Goal: Task Accomplishment & Management: Manage account settings

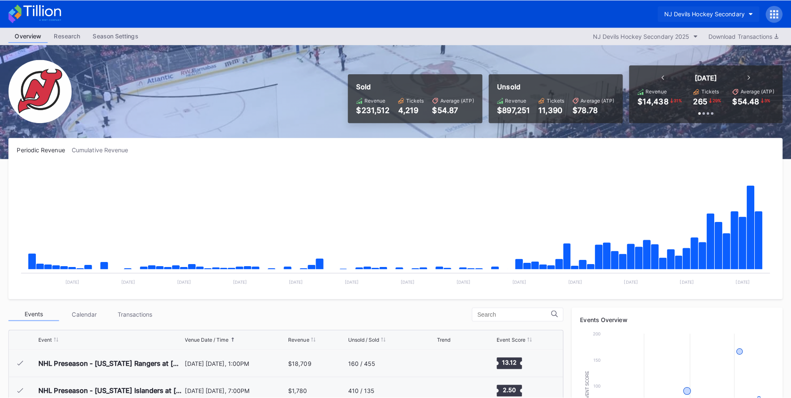
scroll to position [81, 0]
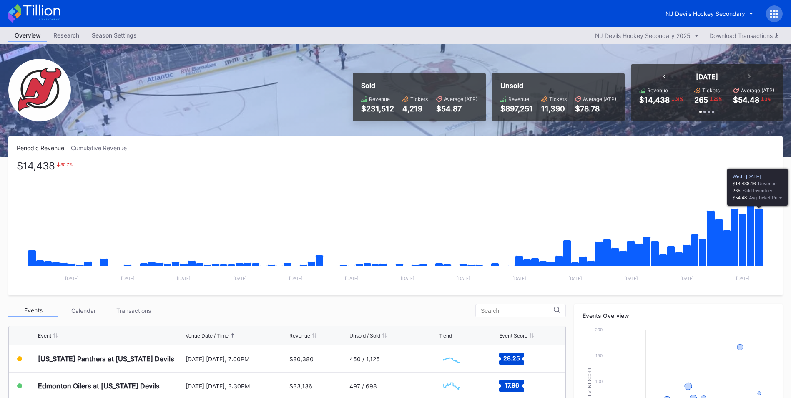
click at [758, 231] on icon "Chart title" at bounding box center [758, 237] width 8 height 58
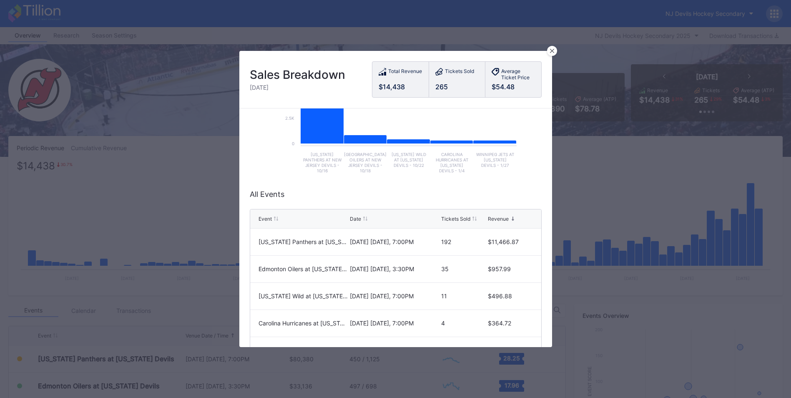
scroll to position [122, 0]
click at [551, 53] on div at bounding box center [552, 51] width 10 height 10
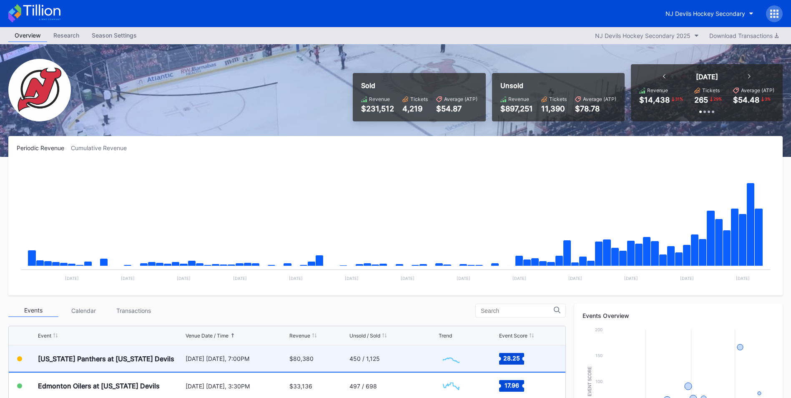
click at [300, 355] on div "$80,380" at bounding box center [301, 358] width 24 height 7
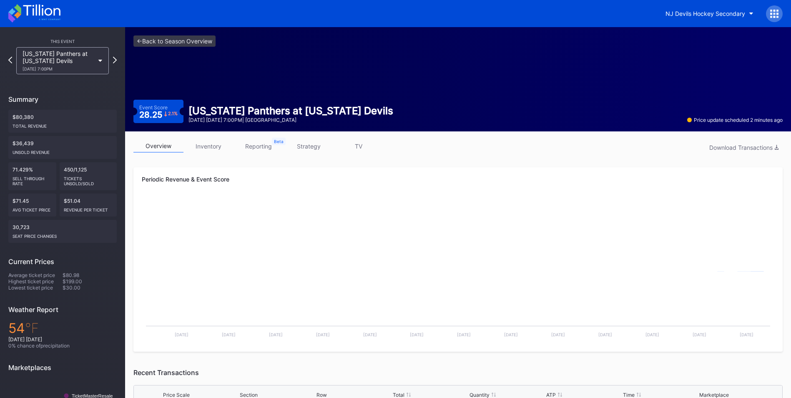
click at [215, 143] on link "inventory" at bounding box center [208, 146] width 50 height 13
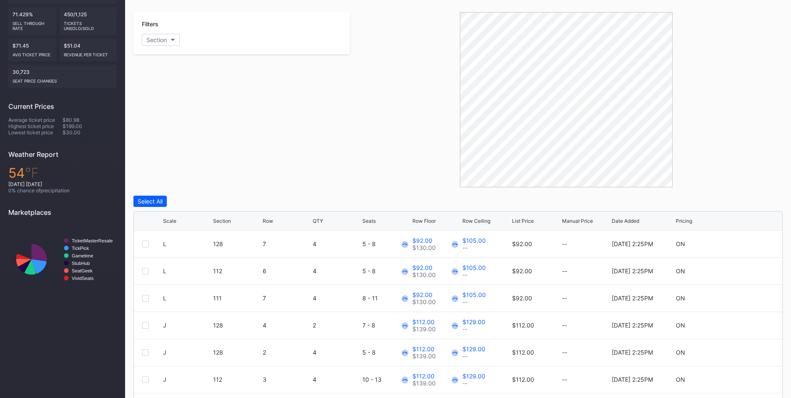
scroll to position [156, 0]
click at [518, 218] on div "List Price" at bounding box center [523, 220] width 22 height 6
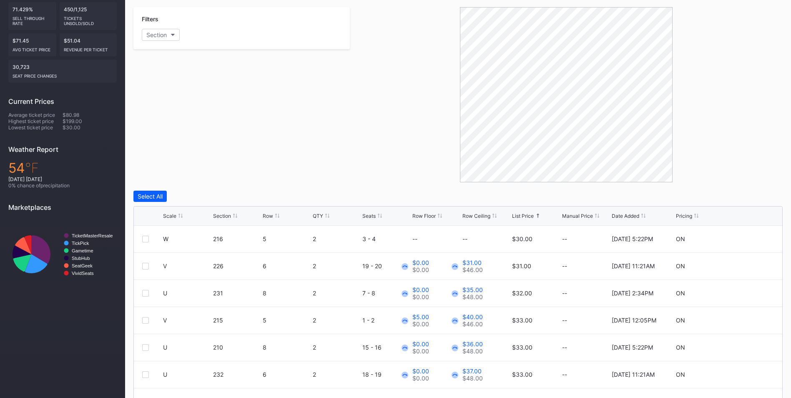
scroll to position [160, 0]
click at [746, 267] on icon at bounding box center [749, 265] width 6 height 6
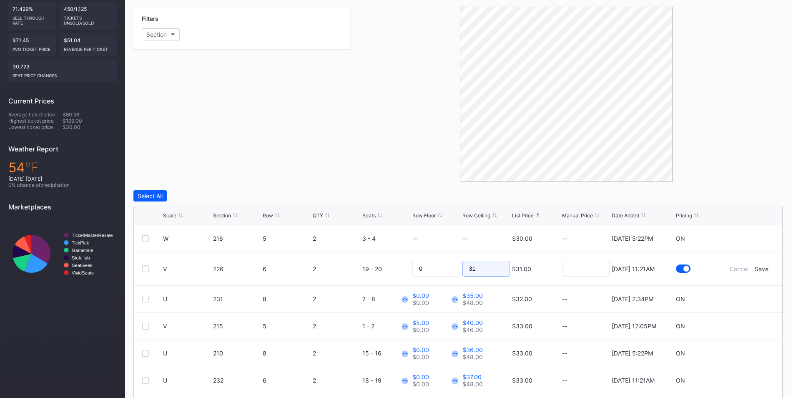
click at [492, 269] on input "31" at bounding box center [486, 269] width 48 height 16
type input "3"
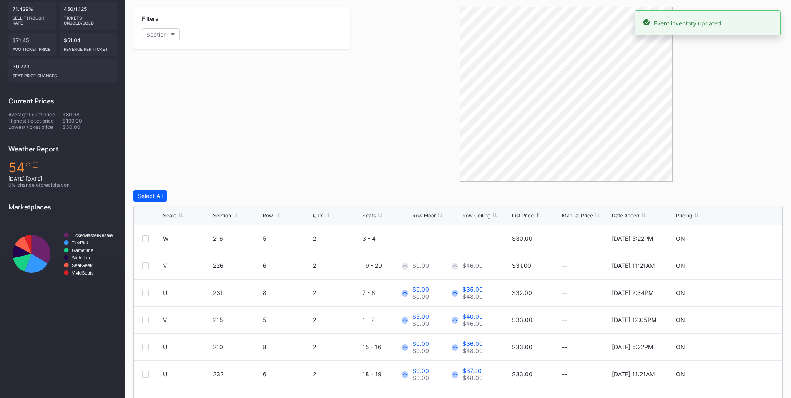
scroll to position [49, 0]
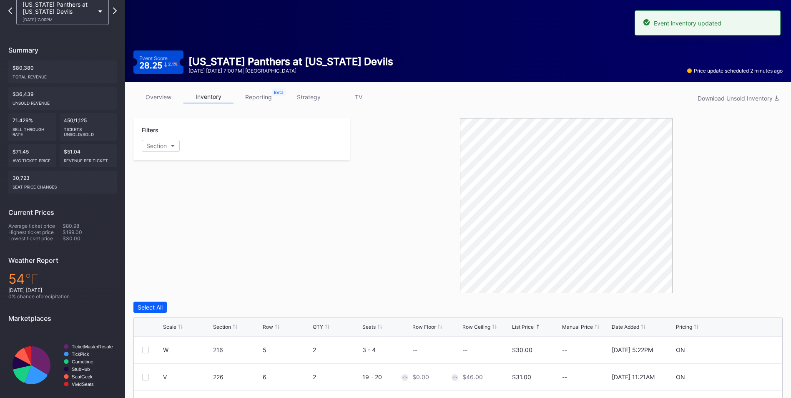
click at [302, 98] on link "strategy" at bounding box center [308, 96] width 50 height 13
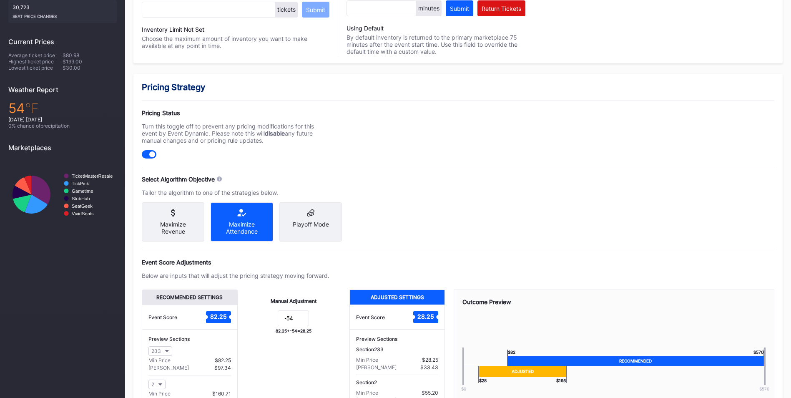
scroll to position [220, 0]
click at [292, 324] on input "-54" at bounding box center [293, 318] width 31 height 16
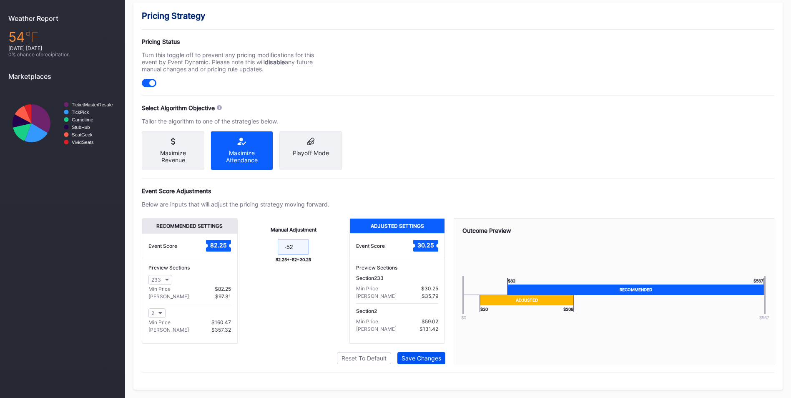
type input "-52"
click at [433, 354] on div "Save Changes" at bounding box center [421, 357] width 40 height 7
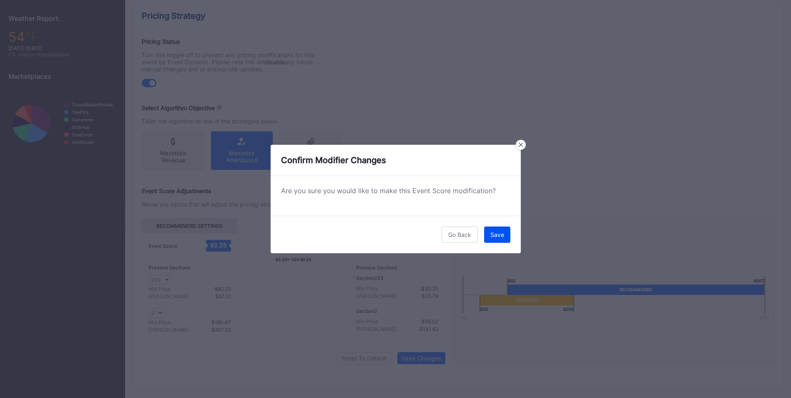
click at [504, 232] on button "Save" at bounding box center [497, 234] width 26 height 16
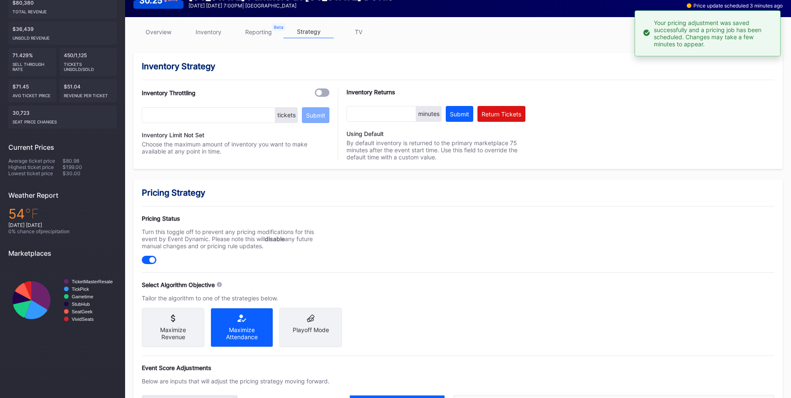
scroll to position [114, 0]
click at [203, 32] on link "inventory" at bounding box center [208, 32] width 50 height 13
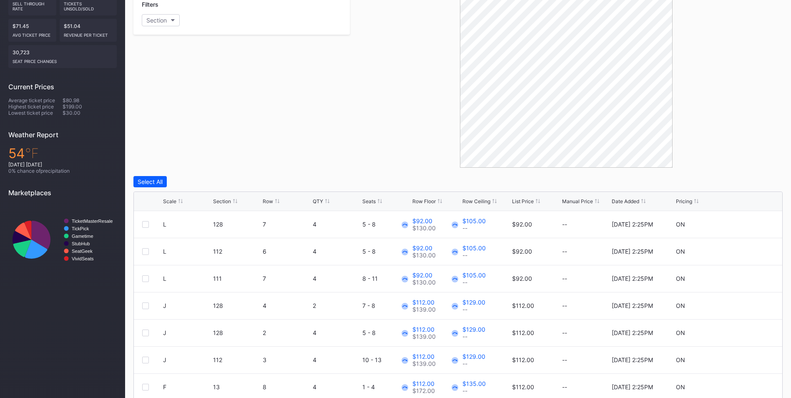
scroll to position [177, 0]
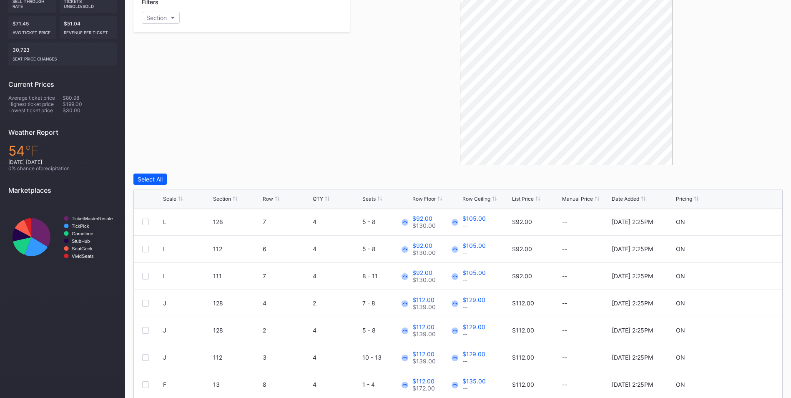
click at [523, 199] on div "List Price" at bounding box center [523, 199] width 22 height 6
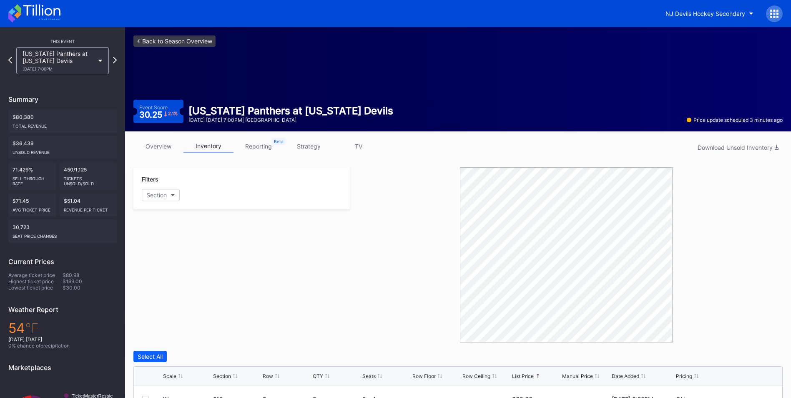
click at [179, 43] on link "<- Back to Season Overview" at bounding box center [174, 40] width 82 height 11
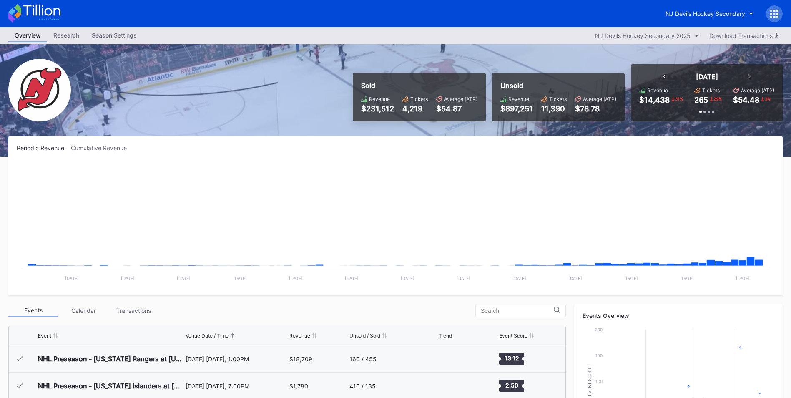
scroll to position [110, 0]
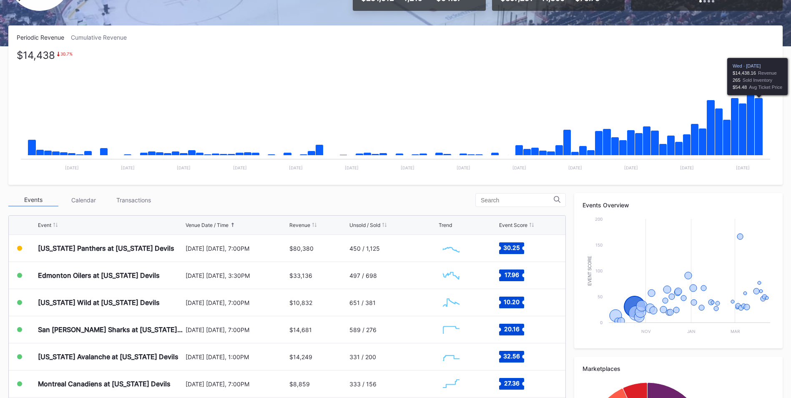
click at [760, 138] on icon "Chart title" at bounding box center [758, 127] width 8 height 58
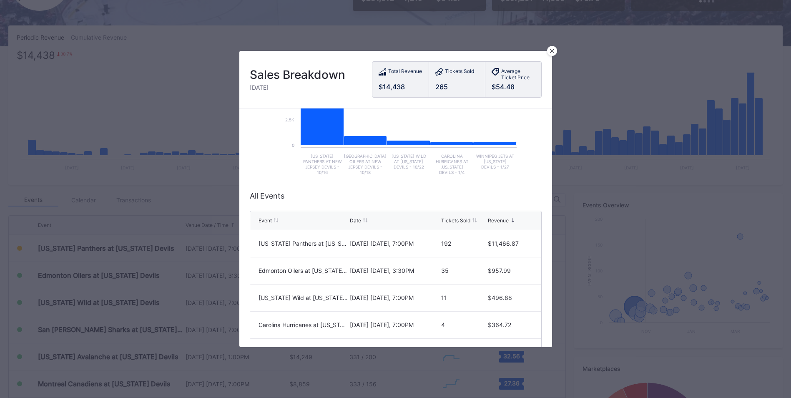
scroll to position [120, 0]
click at [552, 50] on icon at bounding box center [551, 51] width 4 height 4
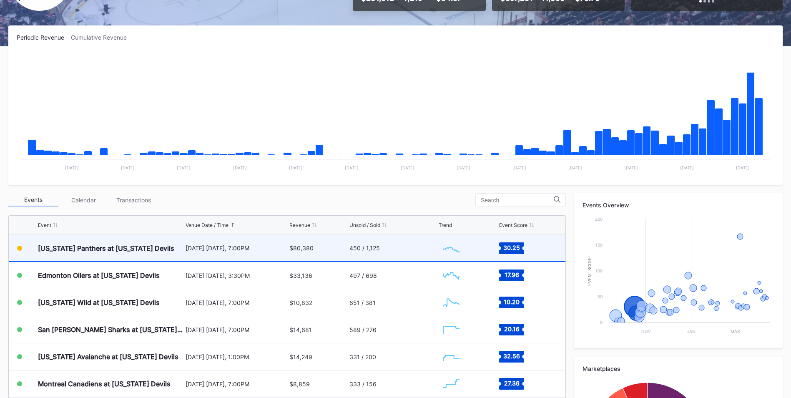
click at [251, 245] on div "[DATE] [DATE], 7:00PM" at bounding box center [236, 247] width 102 height 7
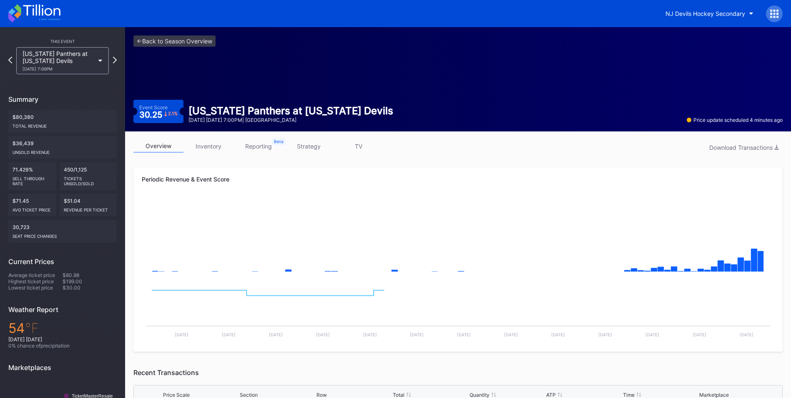
click at [216, 145] on link "inventory" at bounding box center [208, 146] width 50 height 13
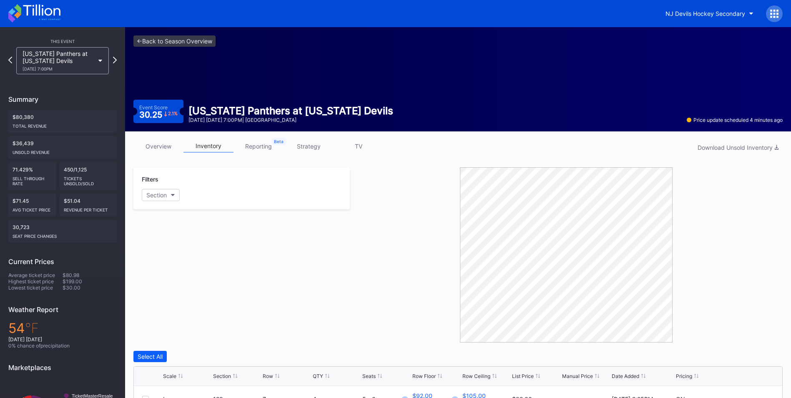
click at [160, 32] on div "<- Back to Season Overview Event Score 30.25 2.1 % Florida Panthers at New Jers…" at bounding box center [458, 79] width 666 height 104
click at [163, 37] on link "<- Back to Season Overview" at bounding box center [174, 40] width 82 height 11
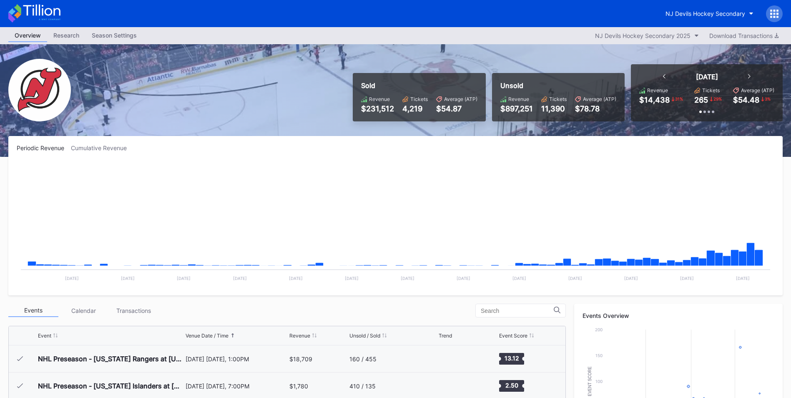
scroll to position [81, 0]
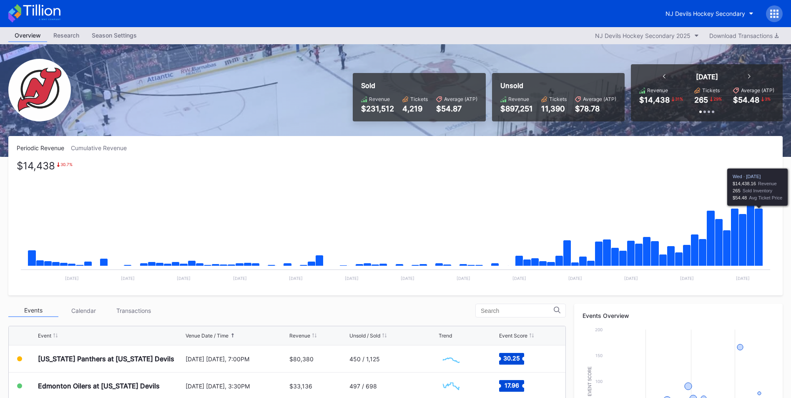
click at [758, 246] on icon "Chart title" at bounding box center [758, 237] width 8 height 58
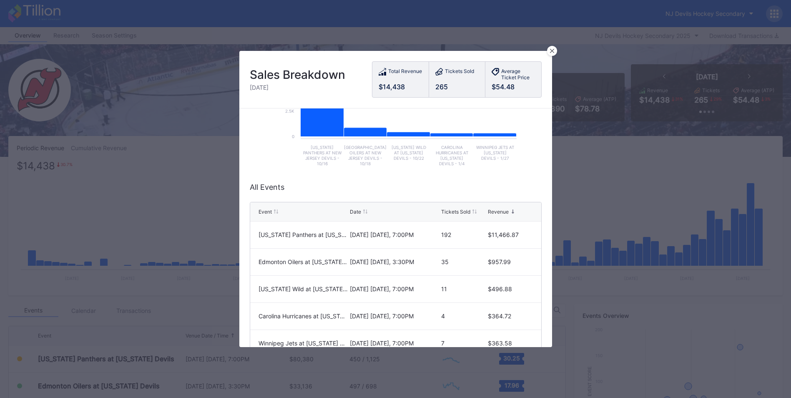
scroll to position [129, 0]
click at [549, 55] on div at bounding box center [552, 51] width 10 height 10
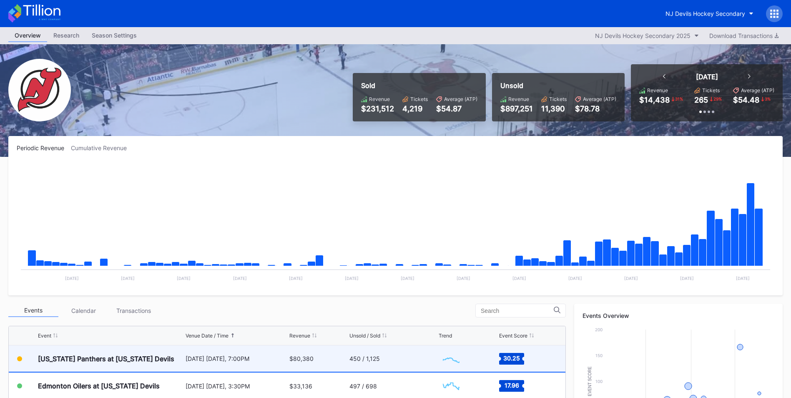
click at [325, 356] on div "$80,380" at bounding box center [318, 358] width 58 height 26
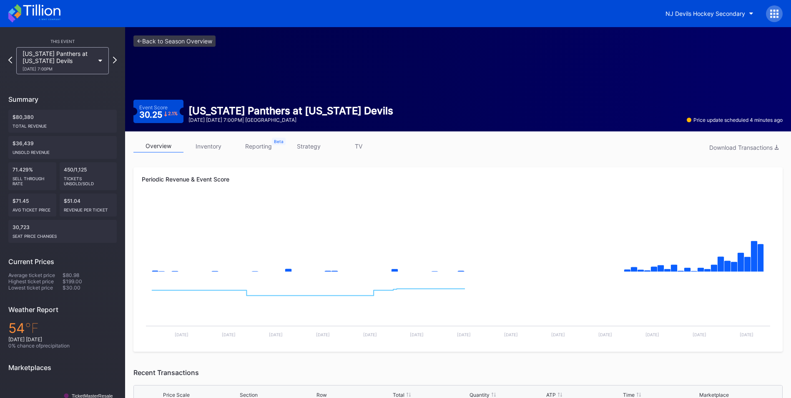
click at [217, 148] on link "inventory" at bounding box center [208, 146] width 50 height 13
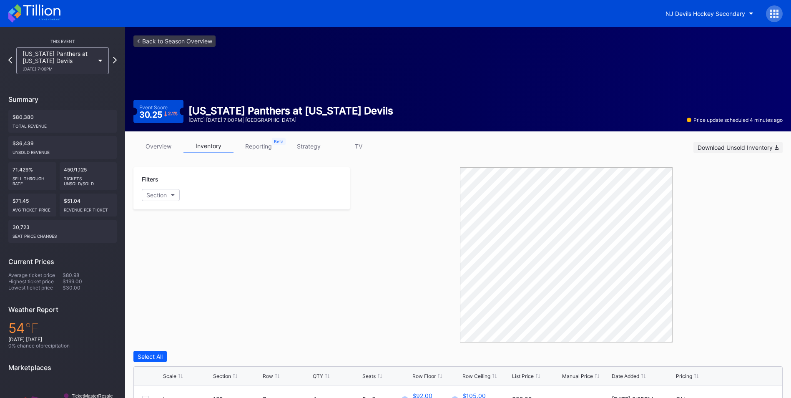
click at [705, 147] on div "Download Unsold Inventory" at bounding box center [737, 147] width 81 height 7
click at [257, 331] on div "Filters Section" at bounding box center [241, 254] width 216 height 175
click at [163, 149] on link "overview" at bounding box center [158, 146] width 50 height 13
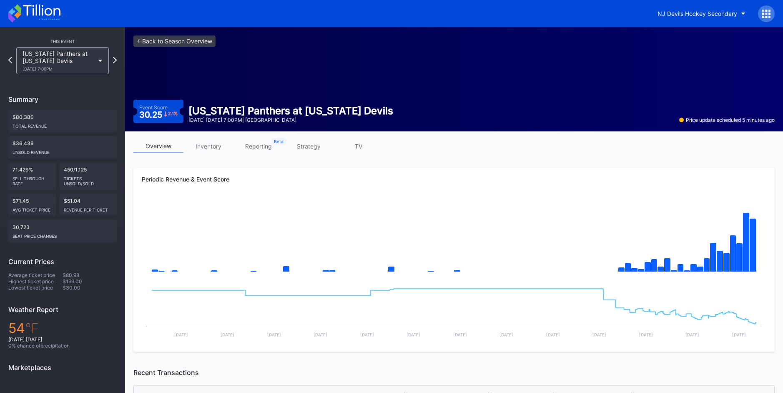
click at [172, 40] on link "<- Back to Season Overview" at bounding box center [174, 40] width 82 height 11
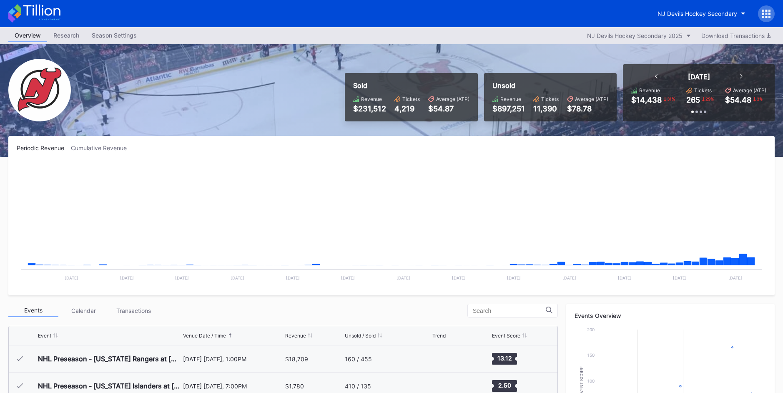
scroll to position [81, 0]
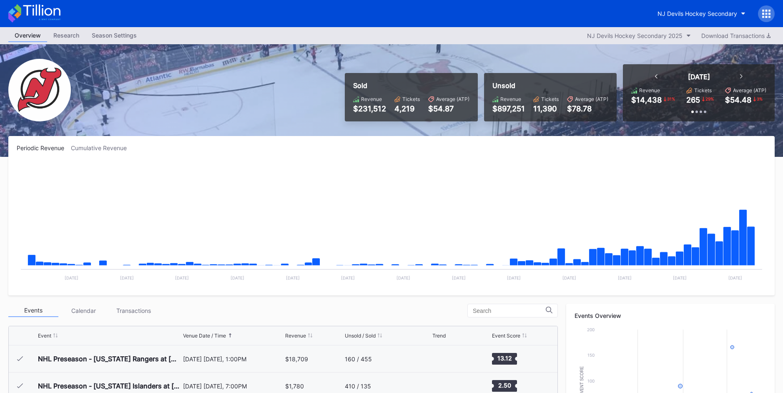
scroll to position [81, 0]
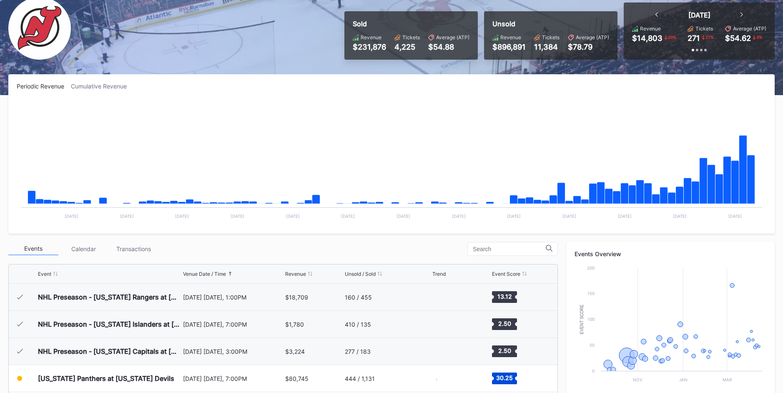
scroll to position [81, 0]
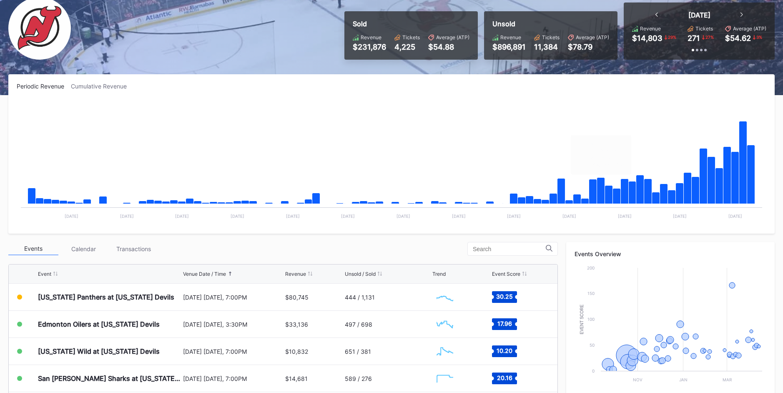
click at [125, 253] on div "Transactions" at bounding box center [133, 248] width 50 height 13
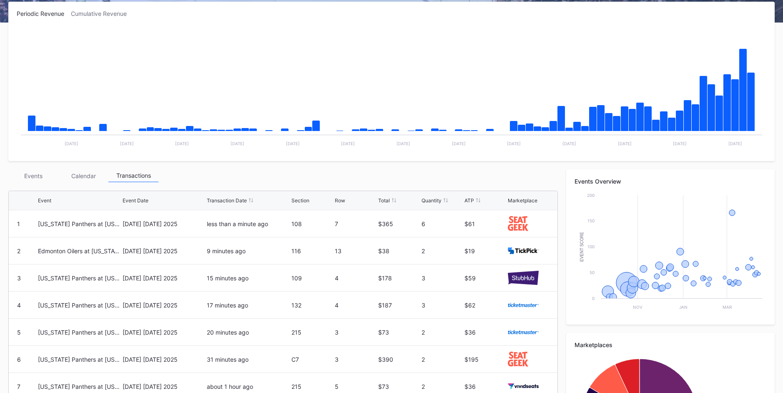
scroll to position [135, 0]
click at [35, 175] on div "Events" at bounding box center [33, 175] width 50 height 13
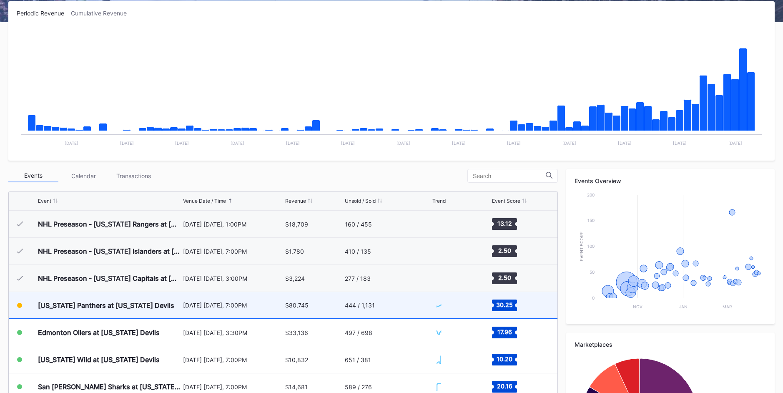
scroll to position [81, 0]
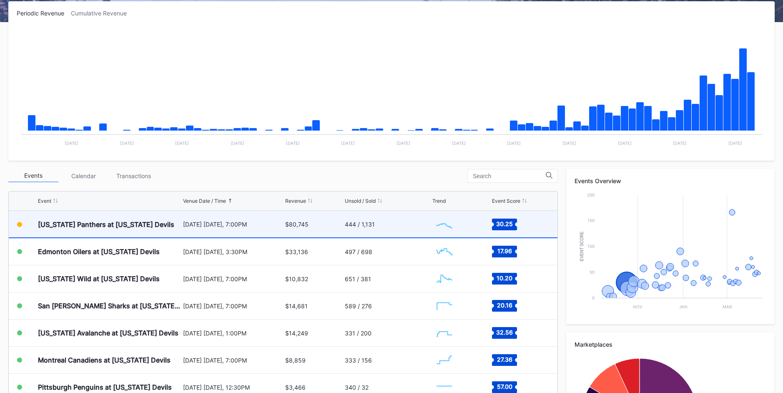
click at [145, 229] on div "[US_STATE] Panthers at [US_STATE] Devils" at bounding box center [109, 224] width 143 height 26
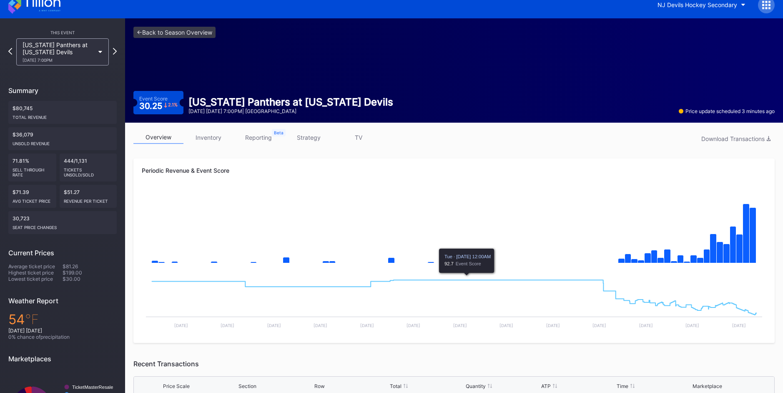
scroll to position [8, 0]
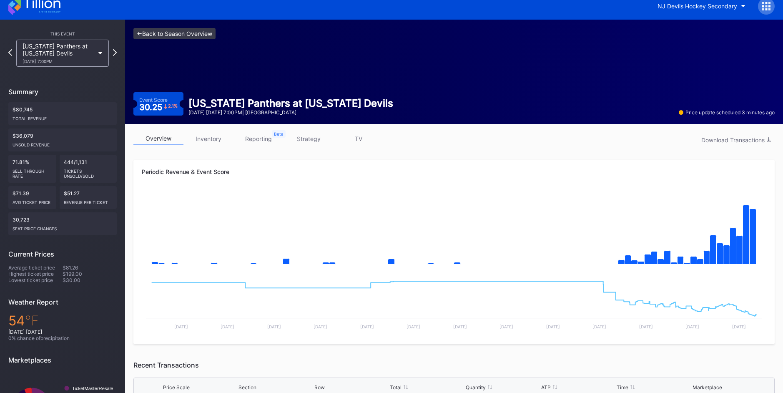
click at [193, 32] on link "<- Back to Season Overview" at bounding box center [174, 33] width 82 height 11
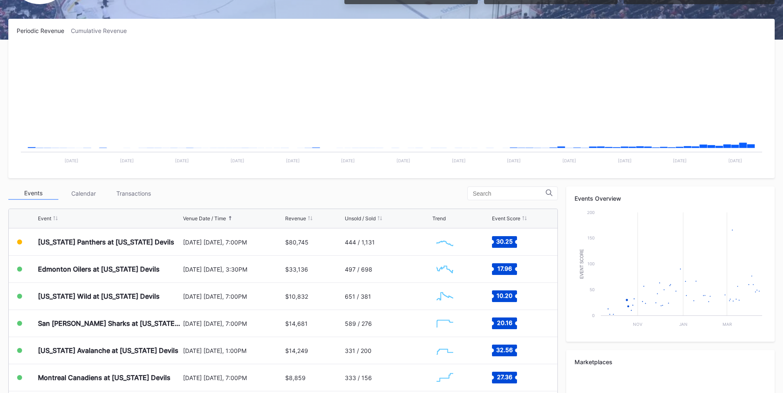
scroll to position [81, 0]
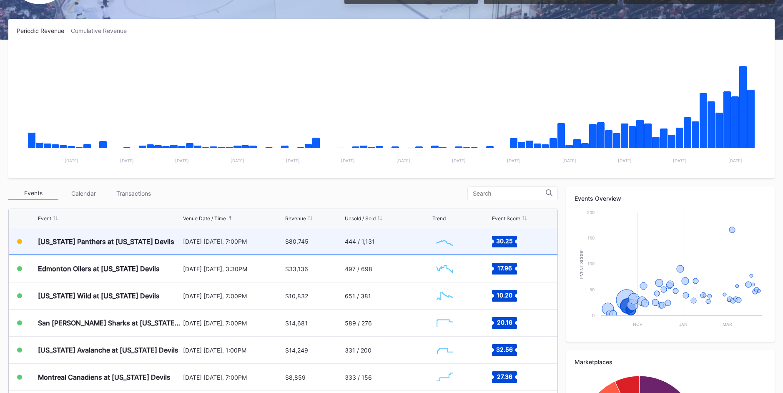
click at [241, 246] on div "[DATE] [DATE], 7:00PM" at bounding box center [233, 241] width 100 height 26
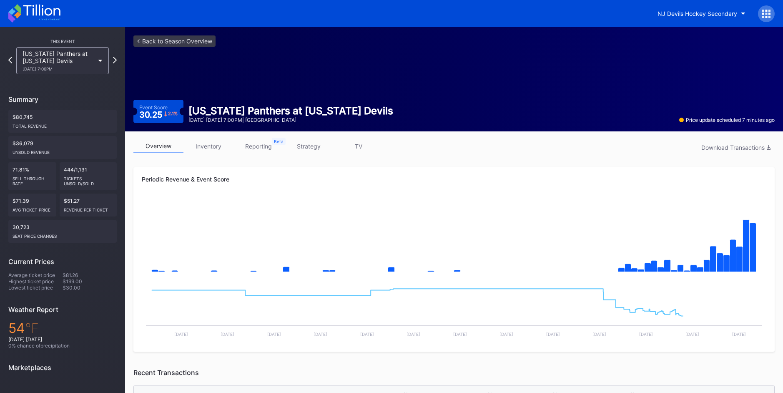
click at [213, 143] on link "inventory" at bounding box center [208, 146] width 50 height 13
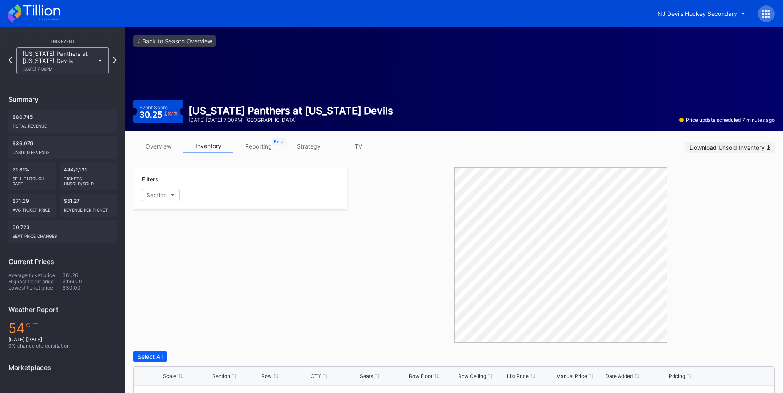
click at [711, 142] on button "Download Unsold Inventory" at bounding box center [729, 147] width 89 height 11
click at [62, 87] on div "This Event Florida Panthers at New Jersey Devils 10/16 Thursday 7:00PM Summary …" at bounding box center [62, 243] width 125 height 432
click at [33, 10] on icon at bounding box center [41, 10] width 37 height 11
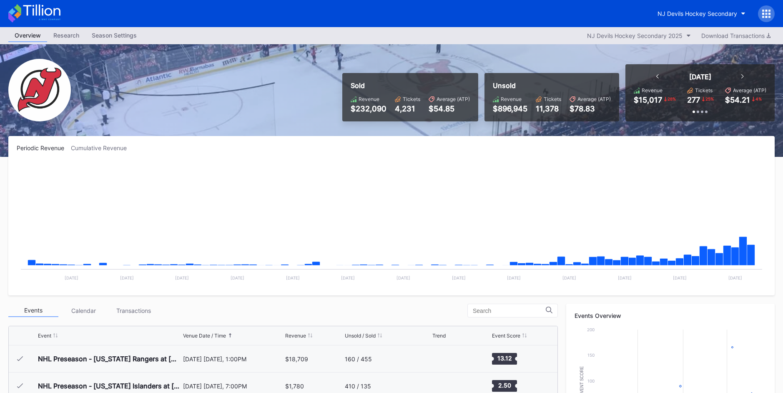
scroll to position [81, 0]
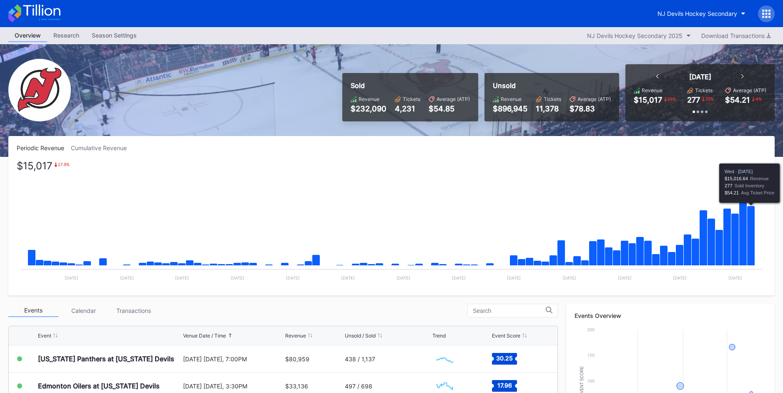
click at [752, 225] on icon "Chart title" at bounding box center [751, 236] width 8 height 60
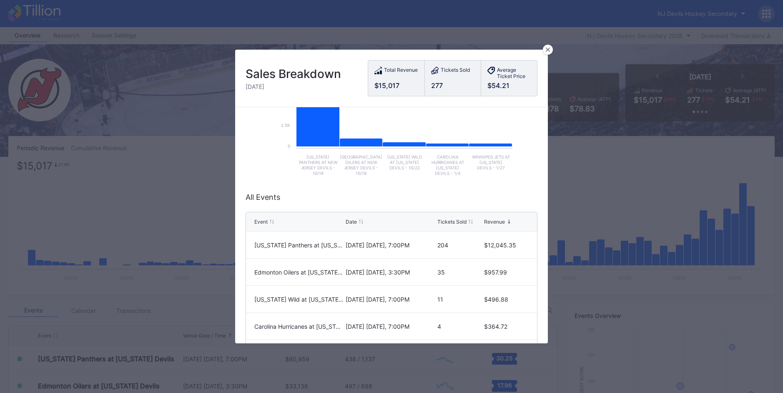
scroll to position [118, 0]
click at [547, 50] on icon at bounding box center [548, 50] width 4 height 4
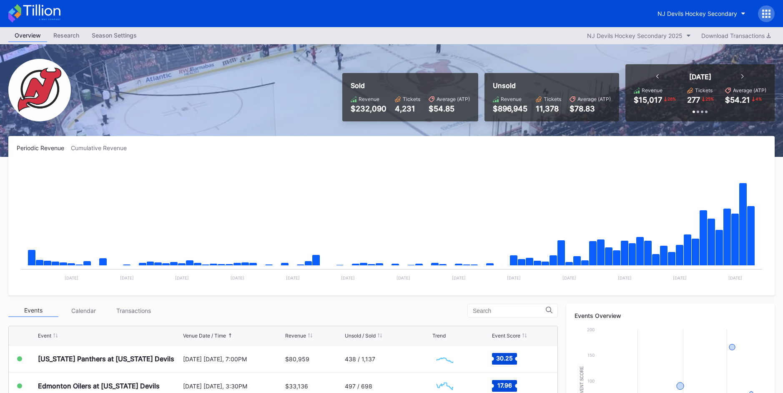
scroll to position [188, 0]
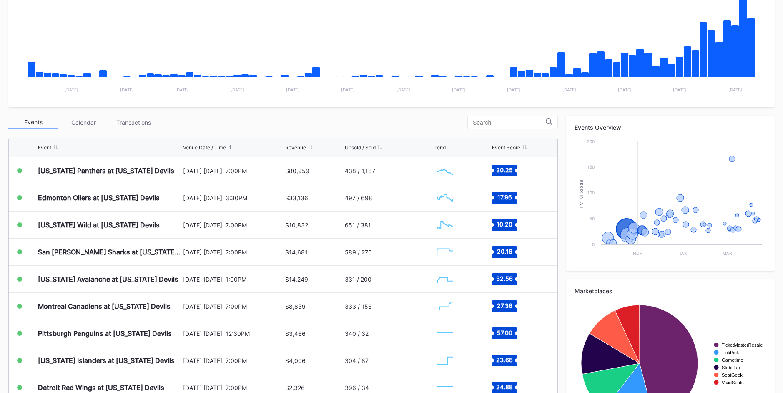
click at [210, 130] on div "Events Calendar Transactions Event Venue Date / Time Revenue Unsold / Sold Tren…" at bounding box center [282, 273] width 549 height 316
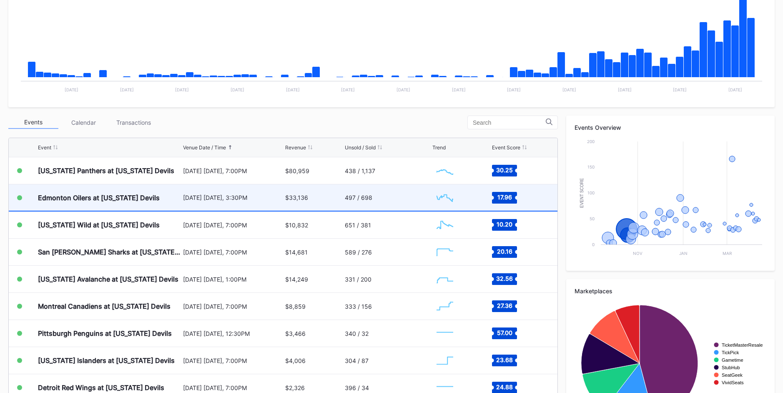
click at [375, 191] on div "497 / 698" at bounding box center [388, 197] width 86 height 26
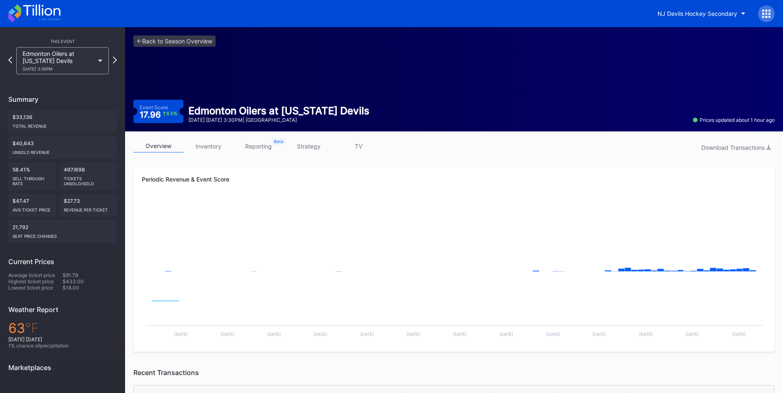
click at [204, 137] on div "overview inventory reporting strategy TV Download Transactions Periodic Revenue…" at bounding box center [454, 377] width 658 height 492
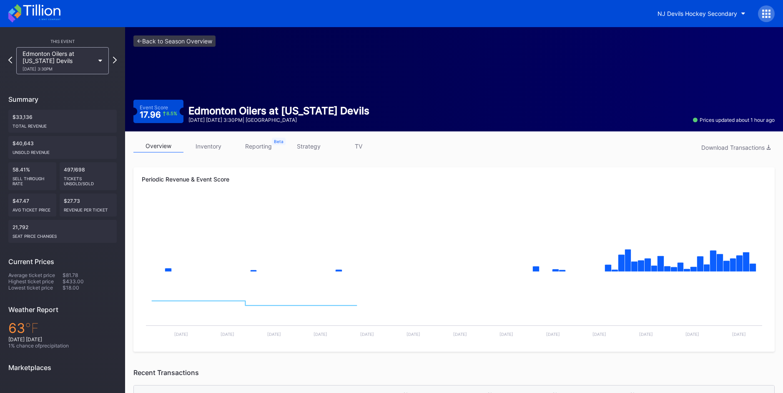
click at [208, 142] on link "inventory" at bounding box center [208, 146] width 50 height 13
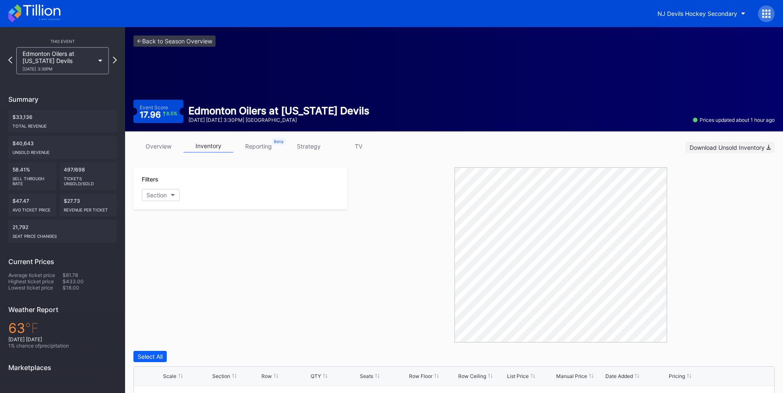
click at [742, 146] on div "Download Unsold Inventory" at bounding box center [729, 147] width 81 height 7
click at [173, 39] on link "<- Back to Season Overview" at bounding box center [174, 40] width 82 height 11
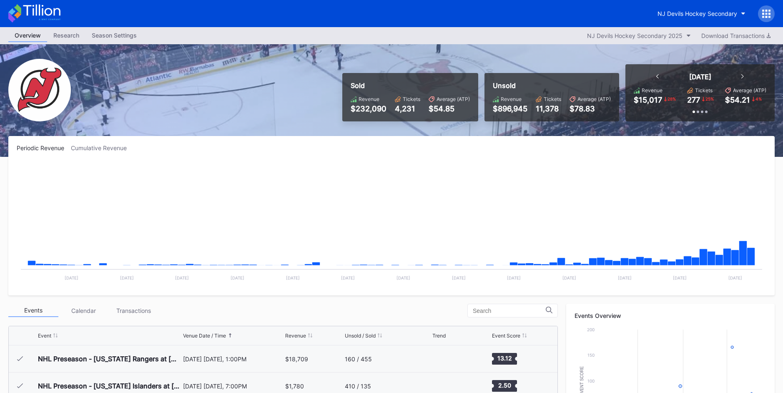
scroll to position [81, 0]
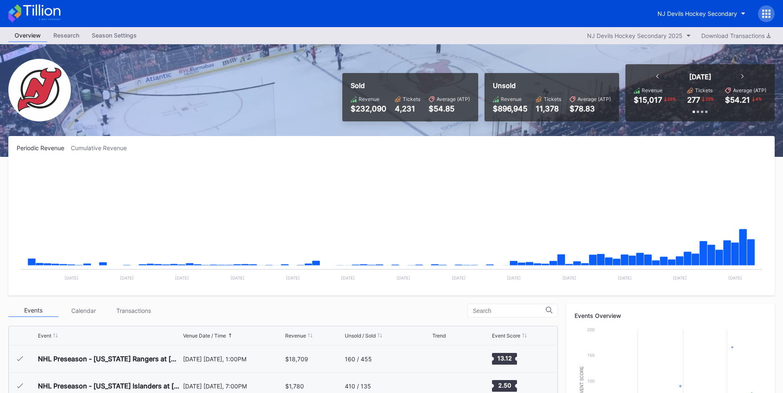
scroll to position [81, 0]
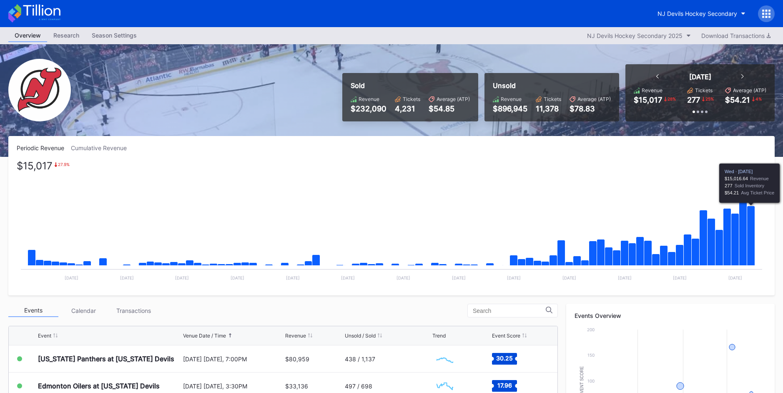
click at [757, 238] on rect "Chart title" at bounding box center [391, 224] width 749 height 125
click at [747, 238] on icon "Chart title" at bounding box center [751, 236] width 8 height 60
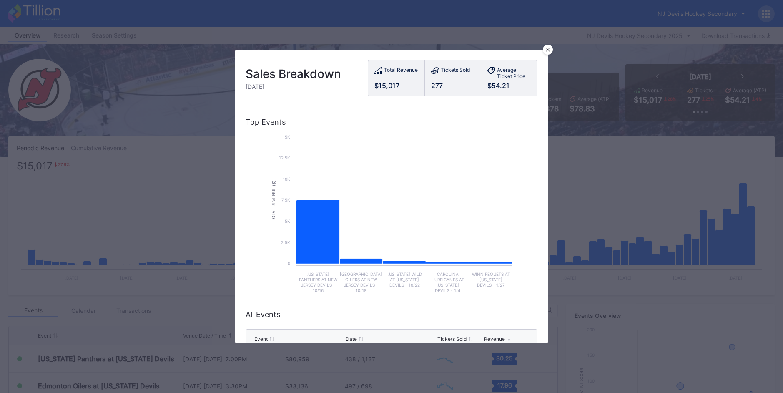
scroll to position [192, 0]
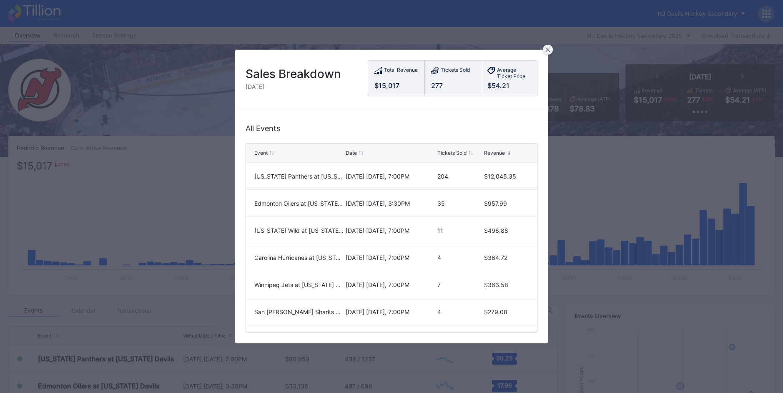
click at [548, 46] on div at bounding box center [548, 50] width 10 height 10
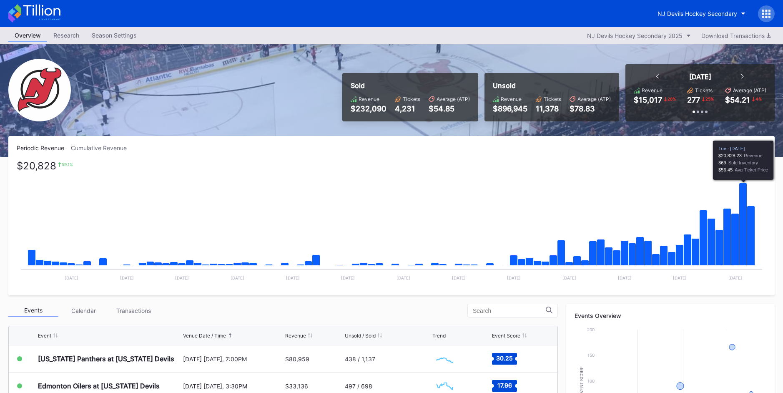
click at [743, 235] on icon "Chart title" at bounding box center [743, 224] width 8 height 83
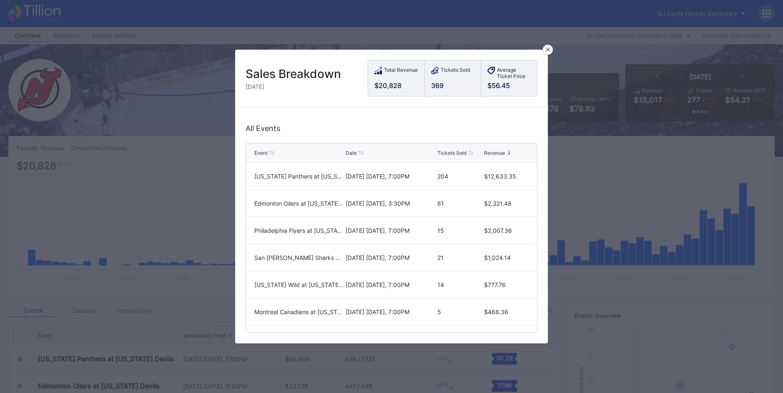
scroll to position [191, 0]
click at [543, 51] on div at bounding box center [548, 50] width 10 height 10
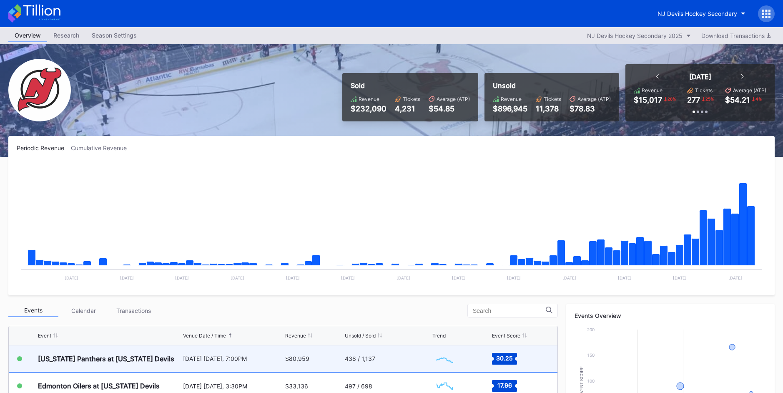
scroll to position [81, 0]
click at [318, 355] on div "$80,959" at bounding box center [313, 359] width 57 height 26
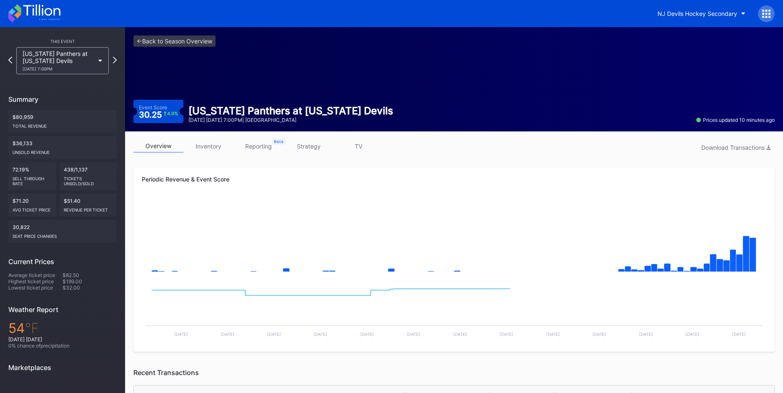
click at [213, 150] on link "inventory" at bounding box center [208, 146] width 50 height 13
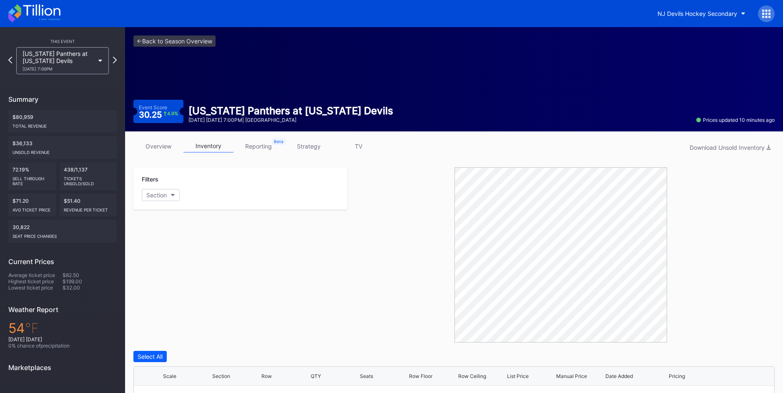
scroll to position [116, 0]
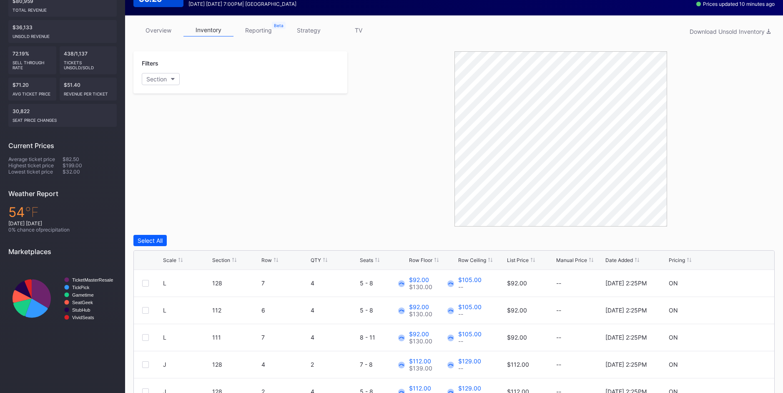
click at [522, 256] on div "Scale Section Row QTY Seats Row Floor Row Ceiling List Price Manual Price Date …" at bounding box center [454, 260] width 640 height 19
click at [524, 261] on div "List Price" at bounding box center [518, 260] width 22 height 6
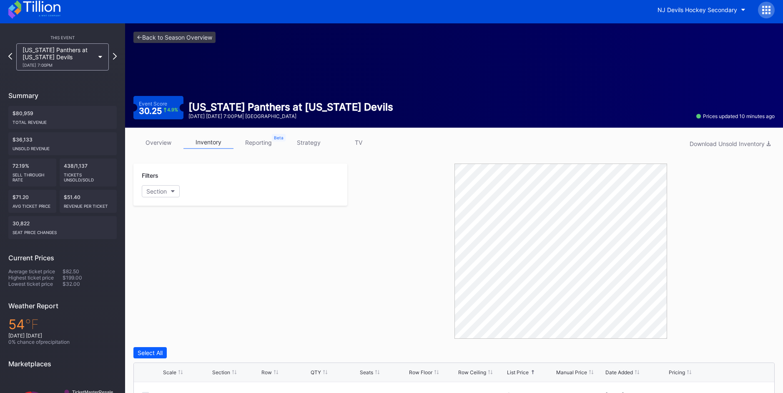
scroll to position [0, 0]
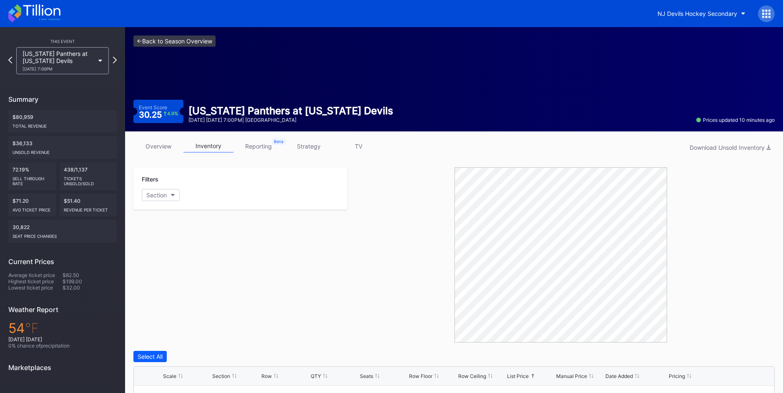
click at [170, 38] on link "<- Back to Season Overview" at bounding box center [174, 40] width 82 height 11
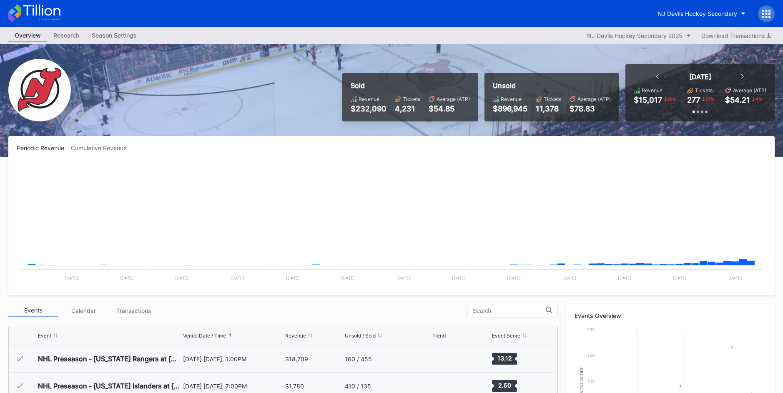
scroll to position [81, 0]
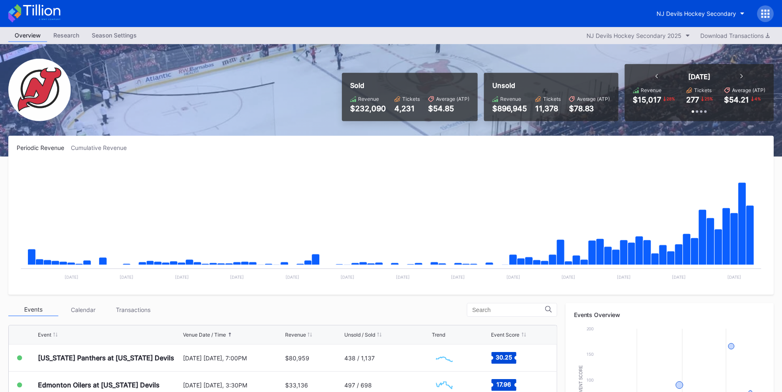
scroll to position [81, 0]
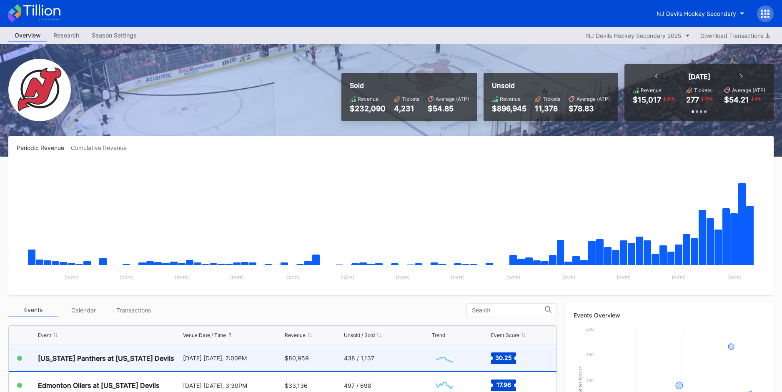
click at [125, 360] on div "[US_STATE] Panthers at [US_STATE] Devils" at bounding box center [106, 358] width 136 height 8
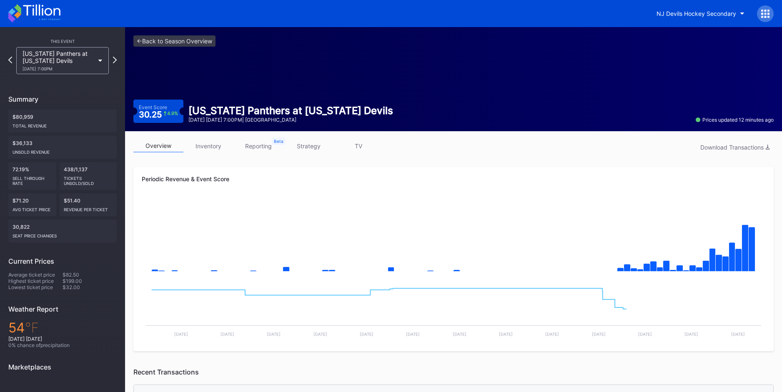
click at [211, 144] on link "inventory" at bounding box center [208, 146] width 50 height 13
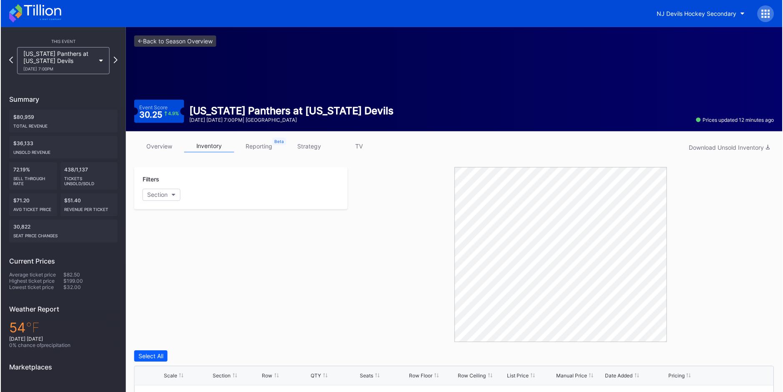
scroll to position [160, 0]
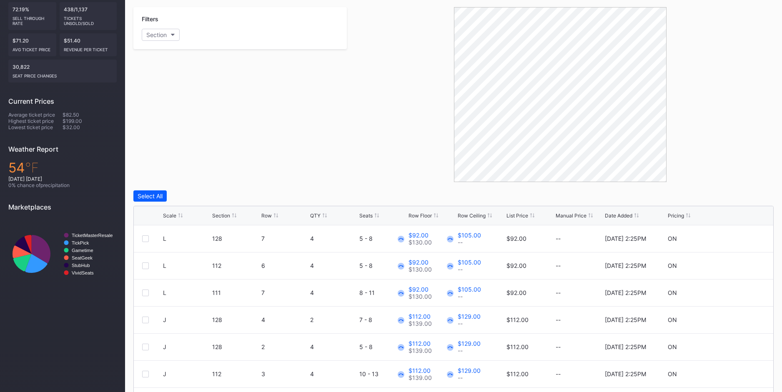
click at [514, 216] on div "List Price" at bounding box center [517, 216] width 22 height 6
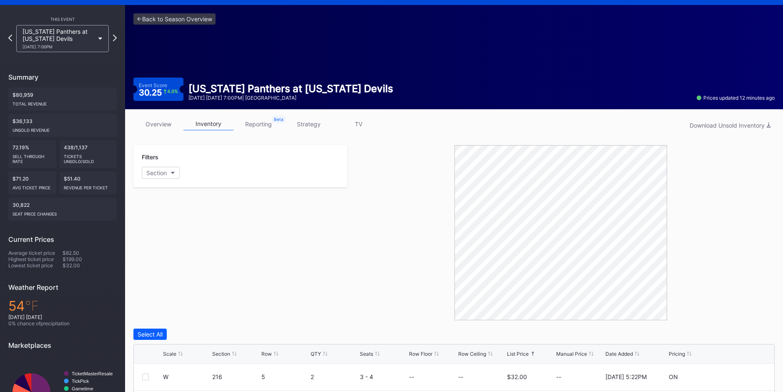
scroll to position [0, 0]
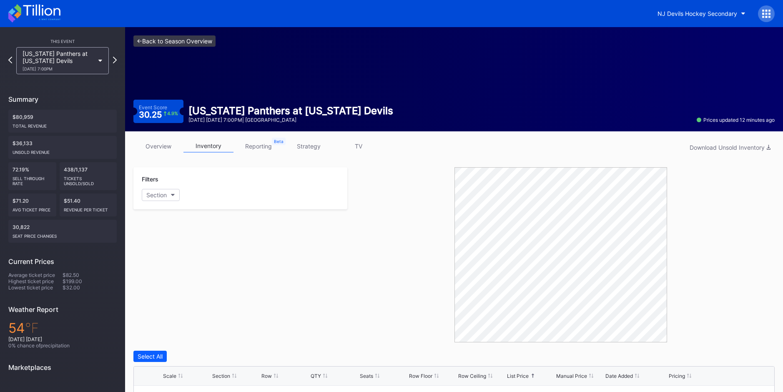
click at [189, 37] on link "<- Back to Season Overview" at bounding box center [174, 40] width 82 height 11
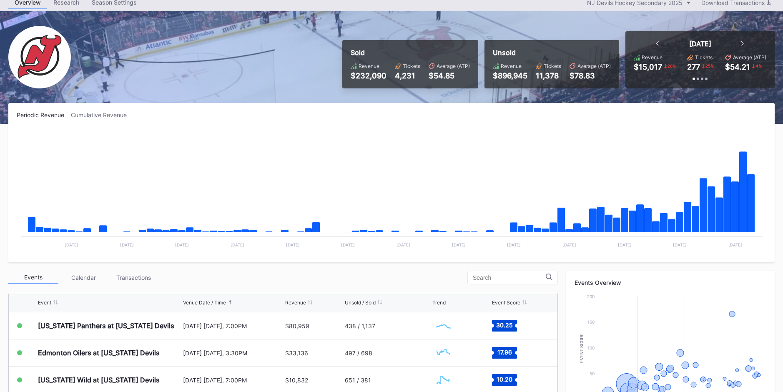
scroll to position [33, 0]
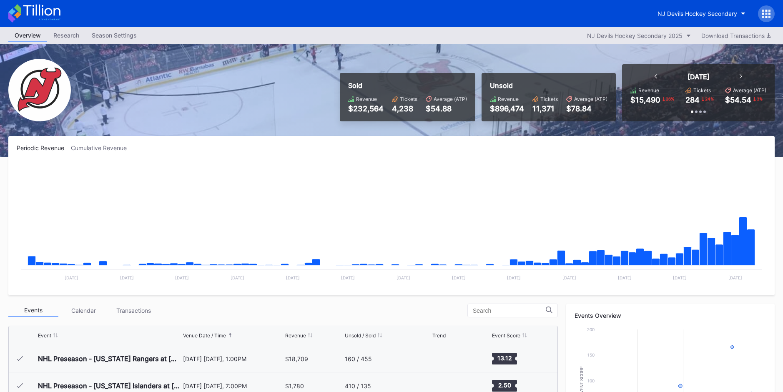
scroll to position [81, 0]
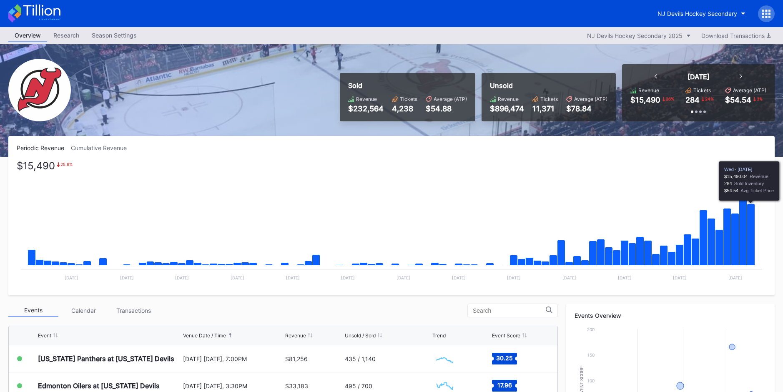
click at [750, 231] on icon "Chart title" at bounding box center [751, 235] width 8 height 62
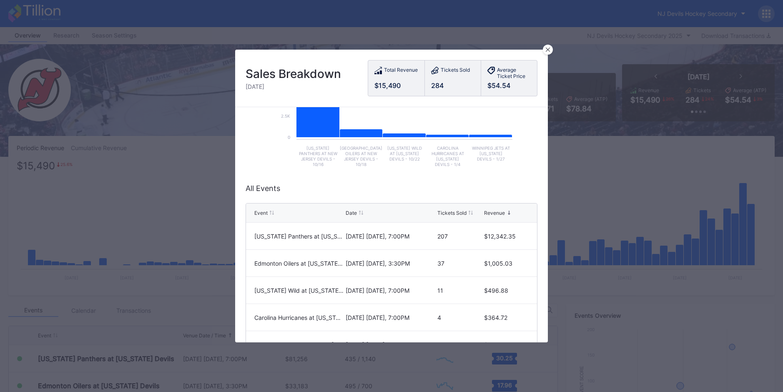
scroll to position [125, 0]
click at [548, 50] on icon at bounding box center [548, 50] width 4 height 4
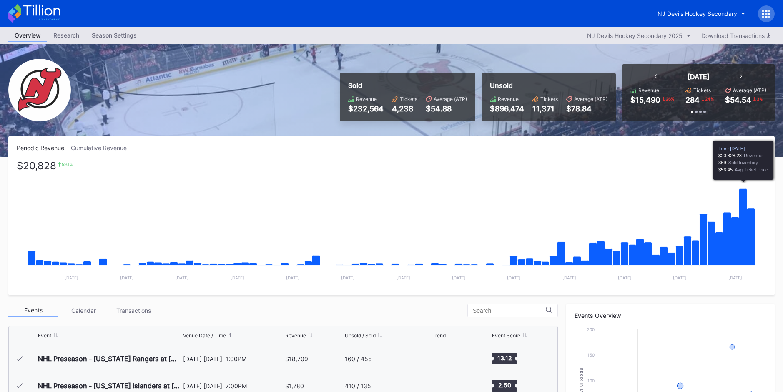
scroll to position [81, 0]
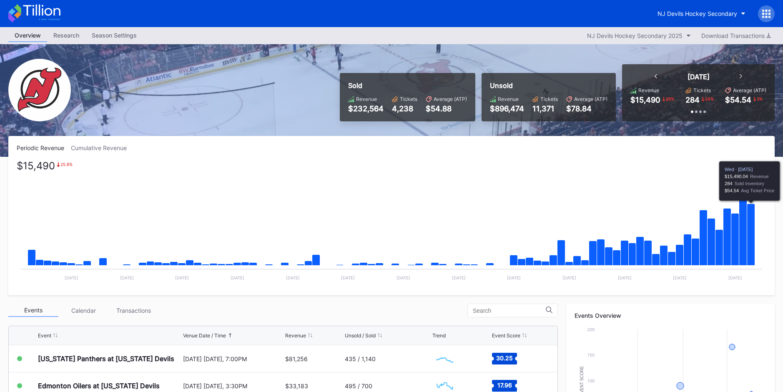
click at [754, 235] on icon "Chart title" at bounding box center [751, 235] width 8 height 62
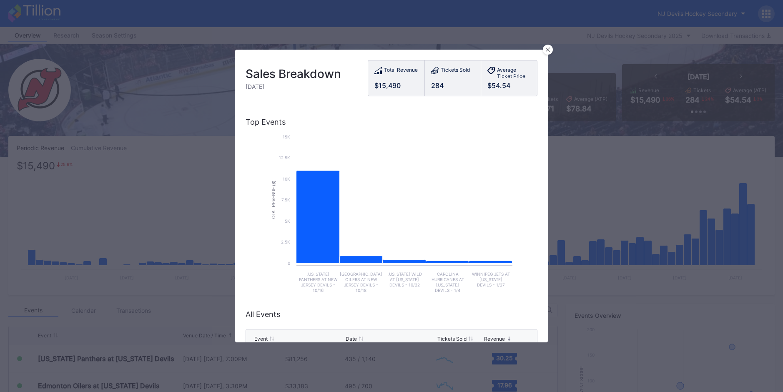
scroll to position [193, 0]
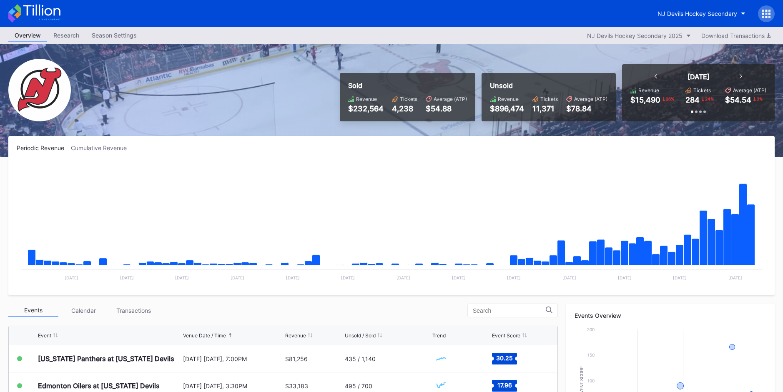
scroll to position [143, 0]
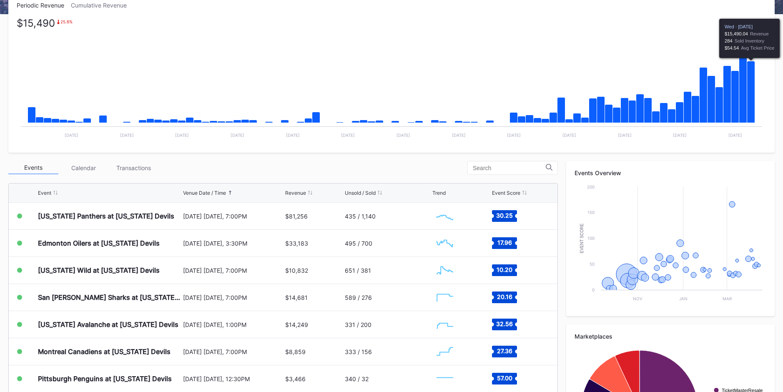
click at [751, 111] on icon "Chart title" at bounding box center [751, 92] width 8 height 62
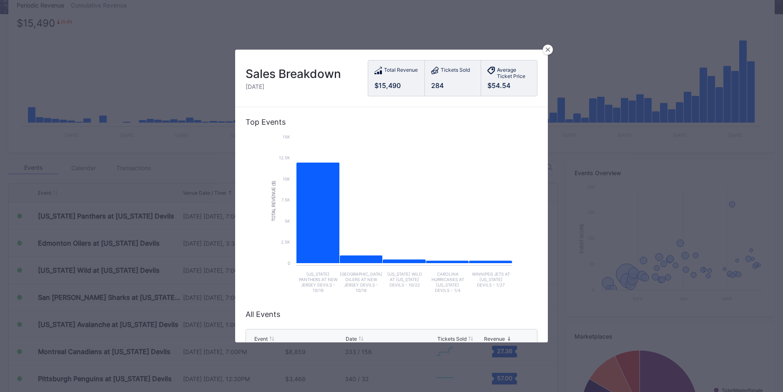
scroll to position [193, 0]
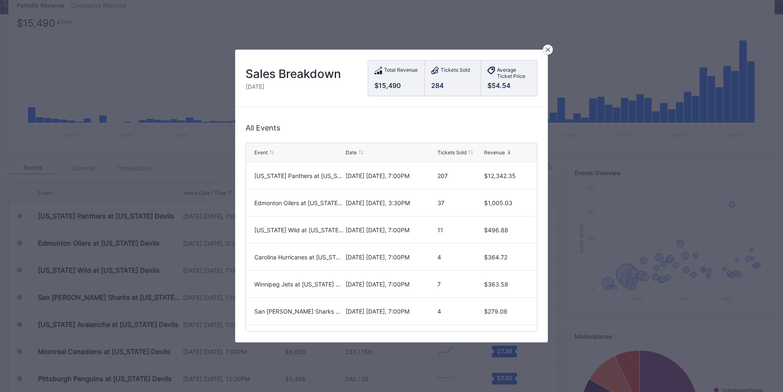
click at [543, 51] on div at bounding box center [548, 50] width 10 height 10
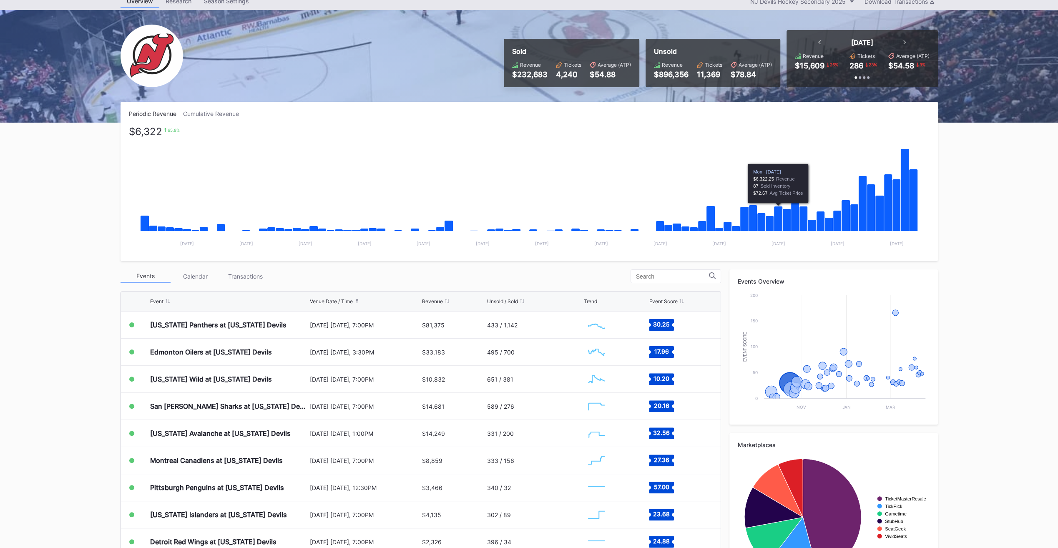
scroll to position [81, 0]
click at [916, 209] on icon "Chart title" at bounding box center [912, 200] width 9 height 62
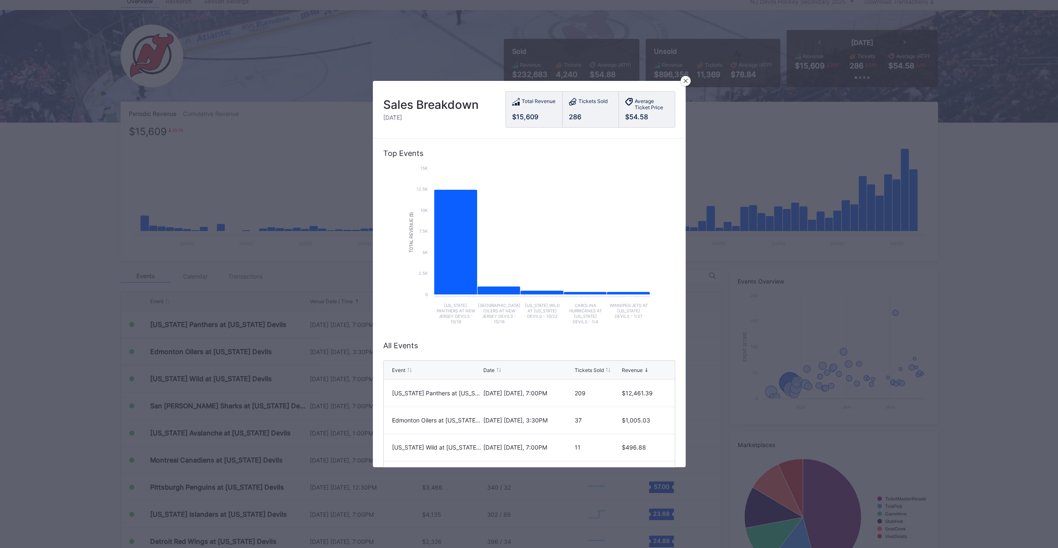
scroll to position [63, 0]
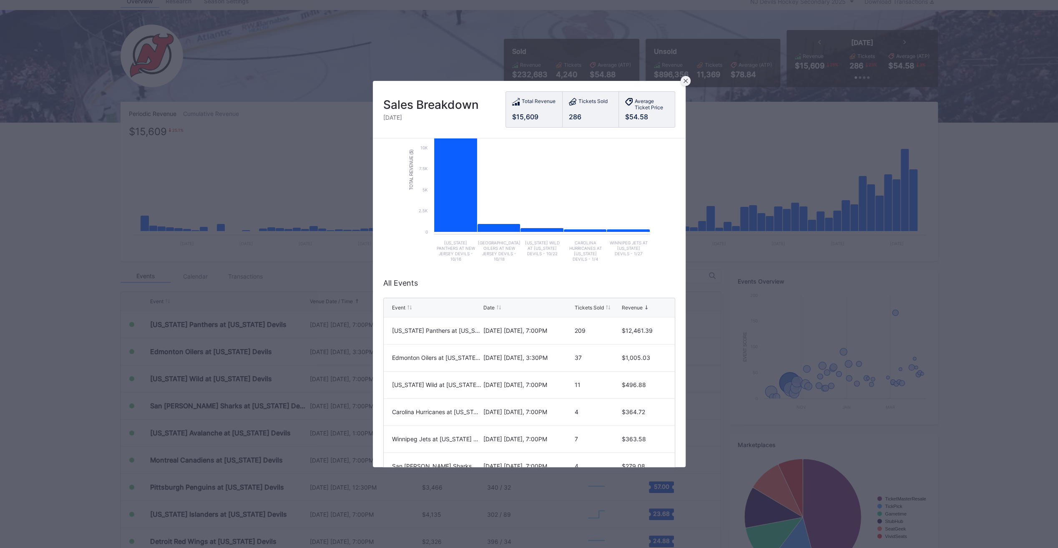
click at [685, 78] on div at bounding box center [685, 81] width 10 height 10
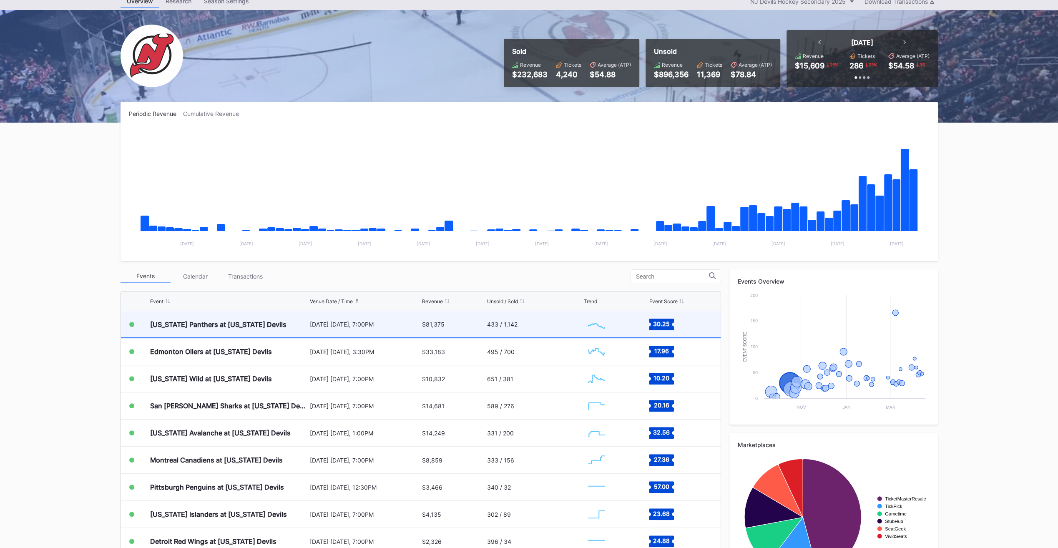
click at [443, 325] on div "$81,375" at bounding box center [453, 324] width 63 height 26
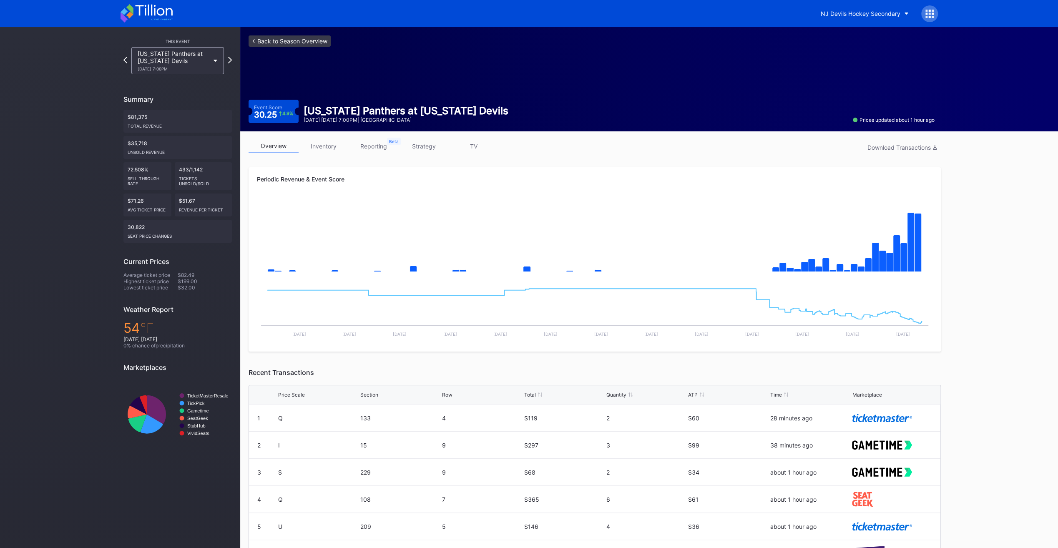
click at [263, 38] on link "<- Back to Season Overview" at bounding box center [289, 40] width 82 height 11
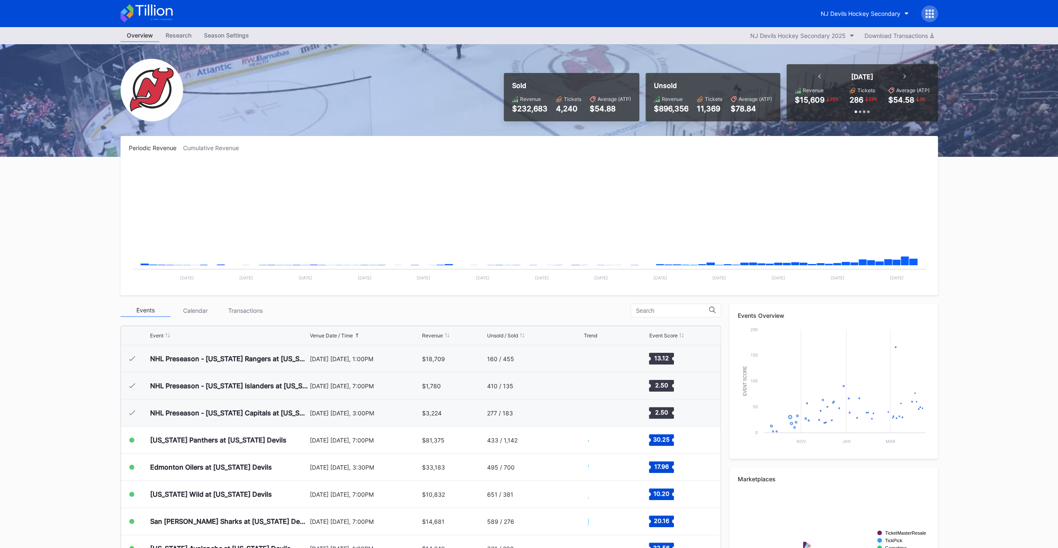
scroll to position [81, 0]
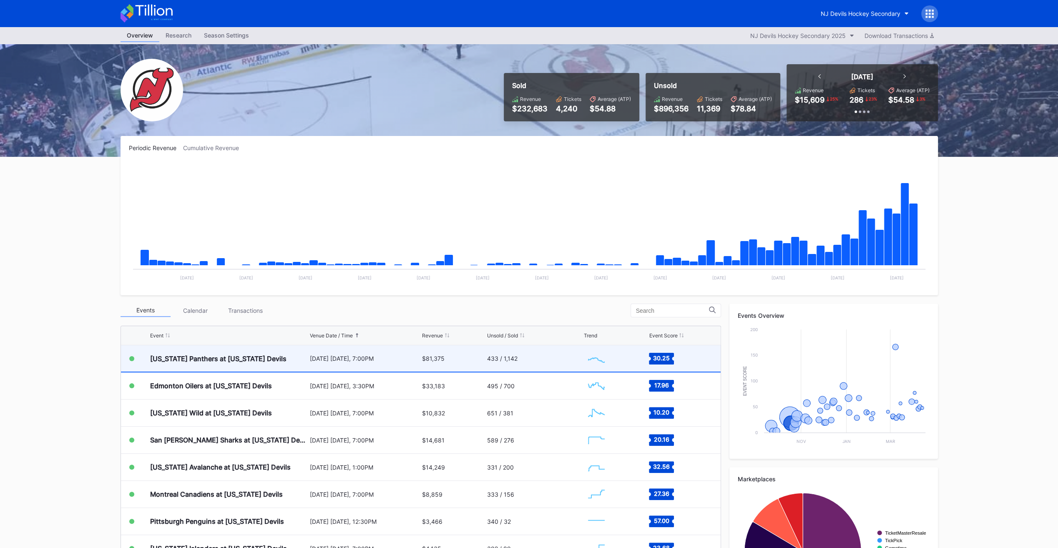
scroll to position [81, 0]
click at [404, 366] on div "[DATE] [DATE], 7:00PM" at bounding box center [365, 359] width 110 height 26
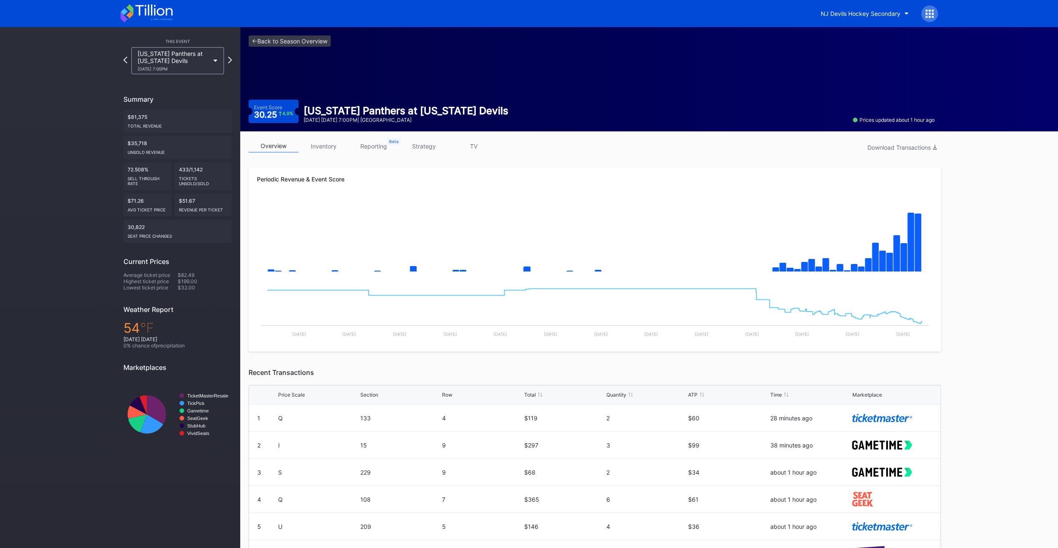
click at [326, 146] on link "inventory" at bounding box center [323, 146] width 50 height 13
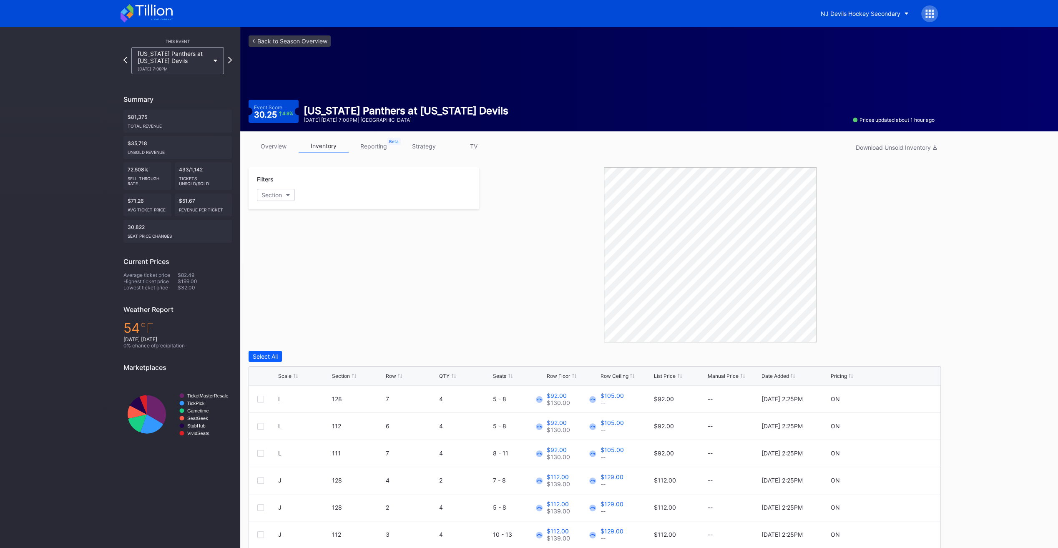
click at [661, 374] on div "List Price" at bounding box center [665, 376] width 22 height 6
click at [265, 34] on div "<- Back to Season Overview Event Score 30.25 4.9 % Florida Panthers at New Jers…" at bounding box center [591, 79] width 702 height 104
click at [265, 39] on link "<- Back to Season Overview" at bounding box center [289, 40] width 82 height 11
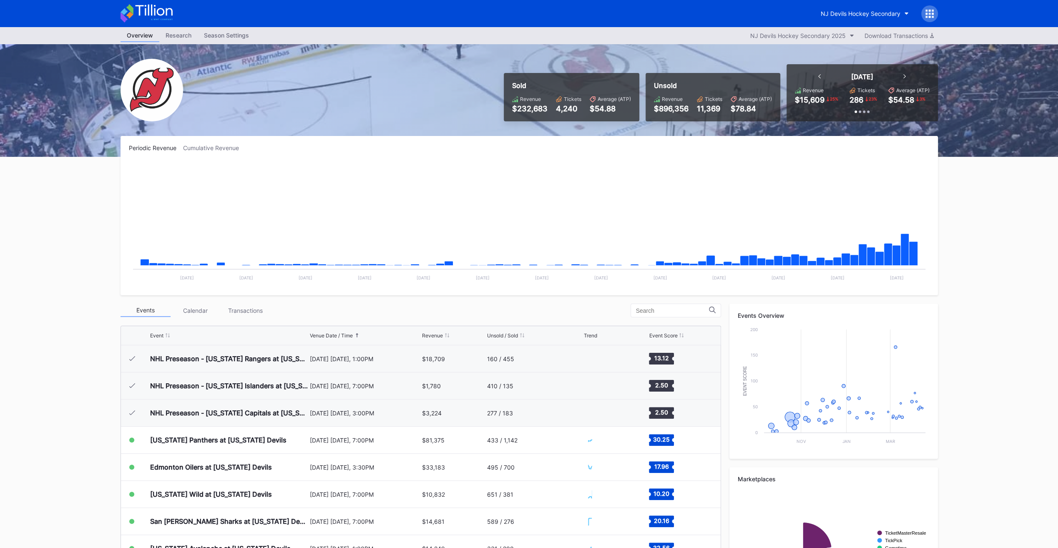
scroll to position [81, 0]
